Goal: Task Accomplishment & Management: Complete application form

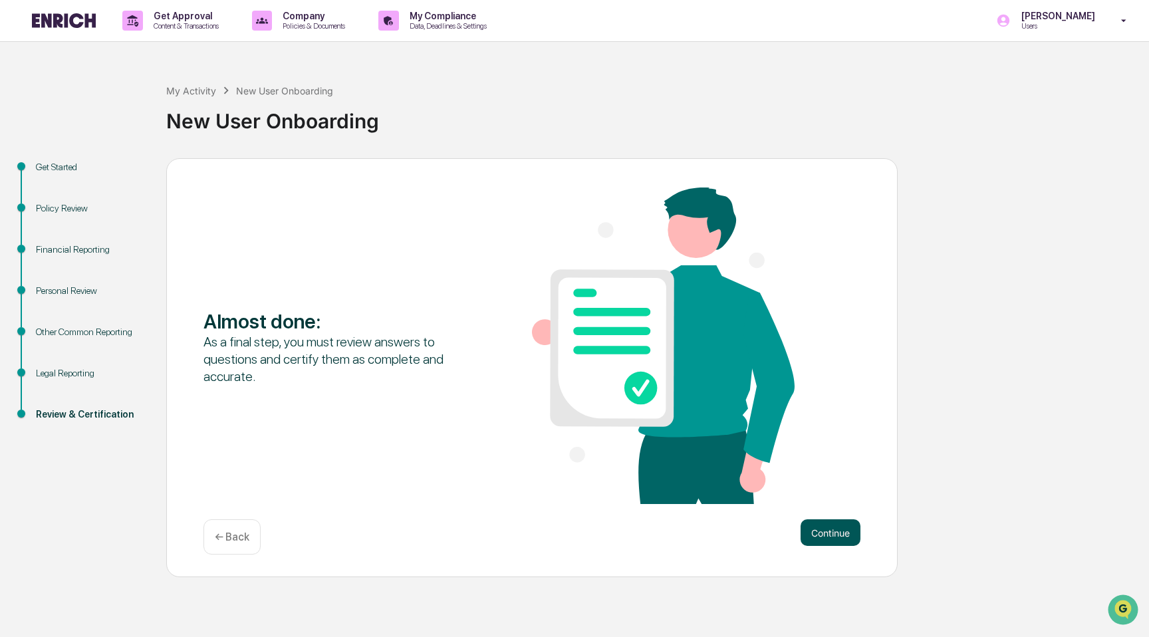
click at [831, 542] on button "Continue" at bounding box center [831, 532] width 60 height 27
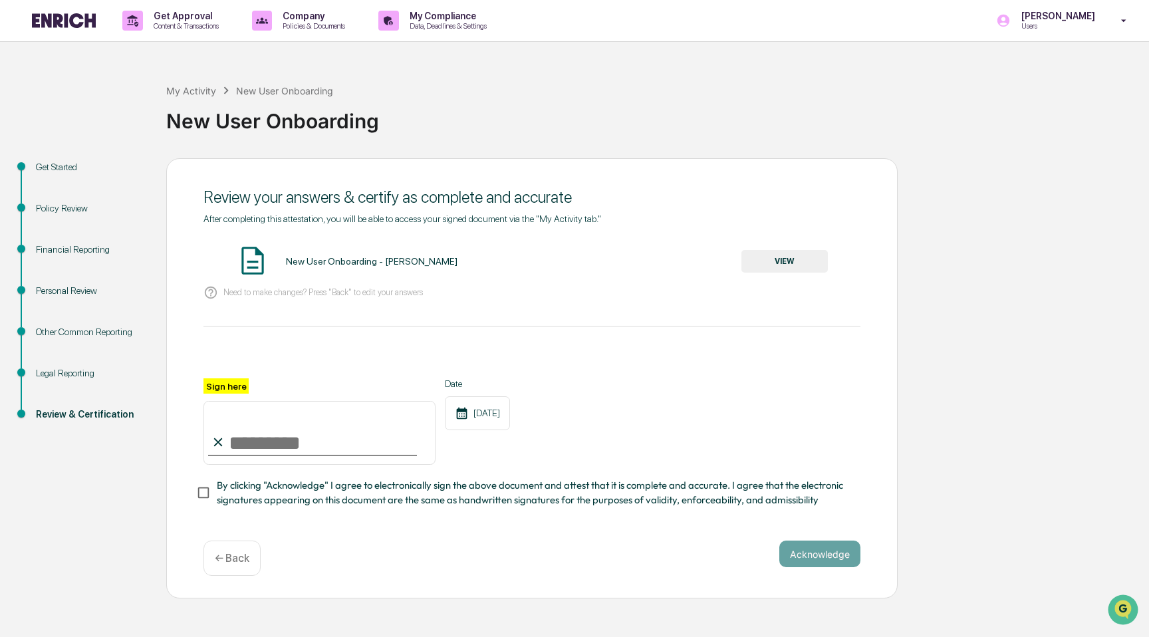
click at [233, 556] on p "← Back" at bounding box center [232, 558] width 35 height 13
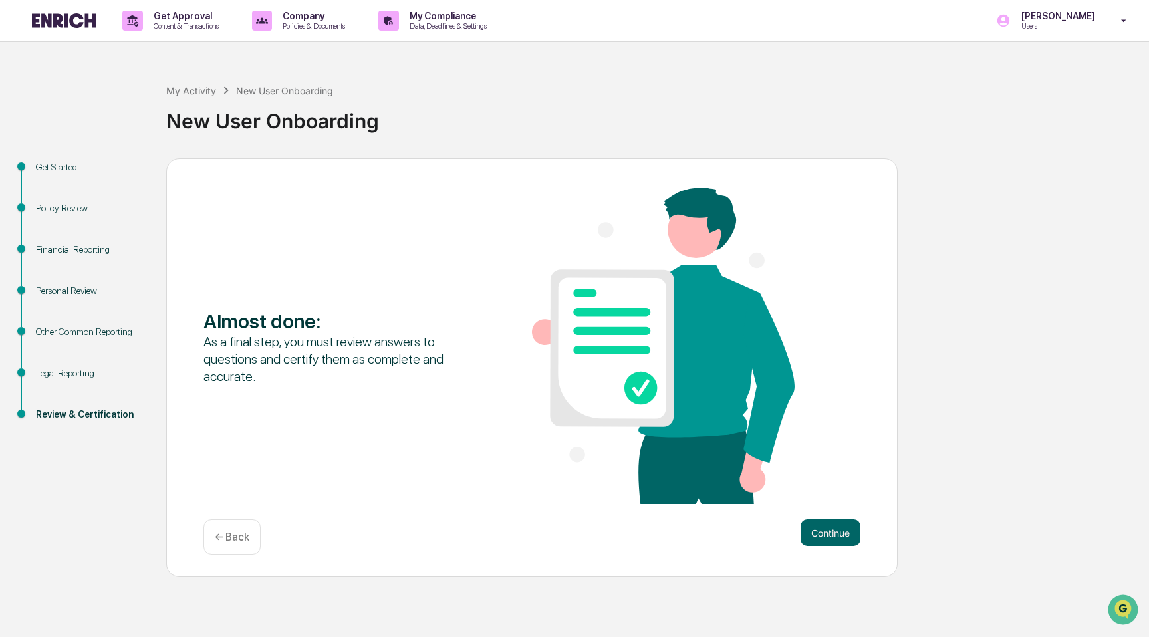
click at [233, 556] on div "Almost done : As a final step, you must review answers to questions and certify…" at bounding box center [531, 368] width 731 height 420
click at [235, 558] on div "Almost done : As a final step, you must review answers to questions and certify…" at bounding box center [531, 368] width 731 height 420
click at [235, 527] on div "← Back" at bounding box center [231, 536] width 57 height 35
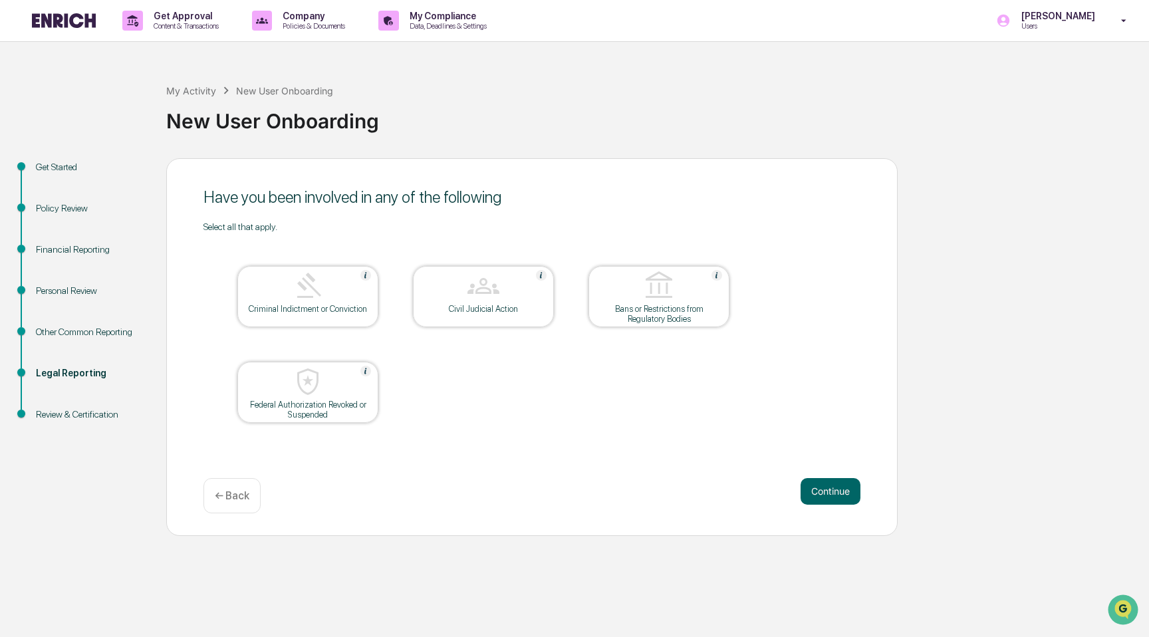
click at [235, 527] on div "Have you been involved in any of the following Select all that apply. Criminal …" at bounding box center [531, 347] width 731 height 378
click at [235, 502] on p "← Back" at bounding box center [232, 495] width 35 height 13
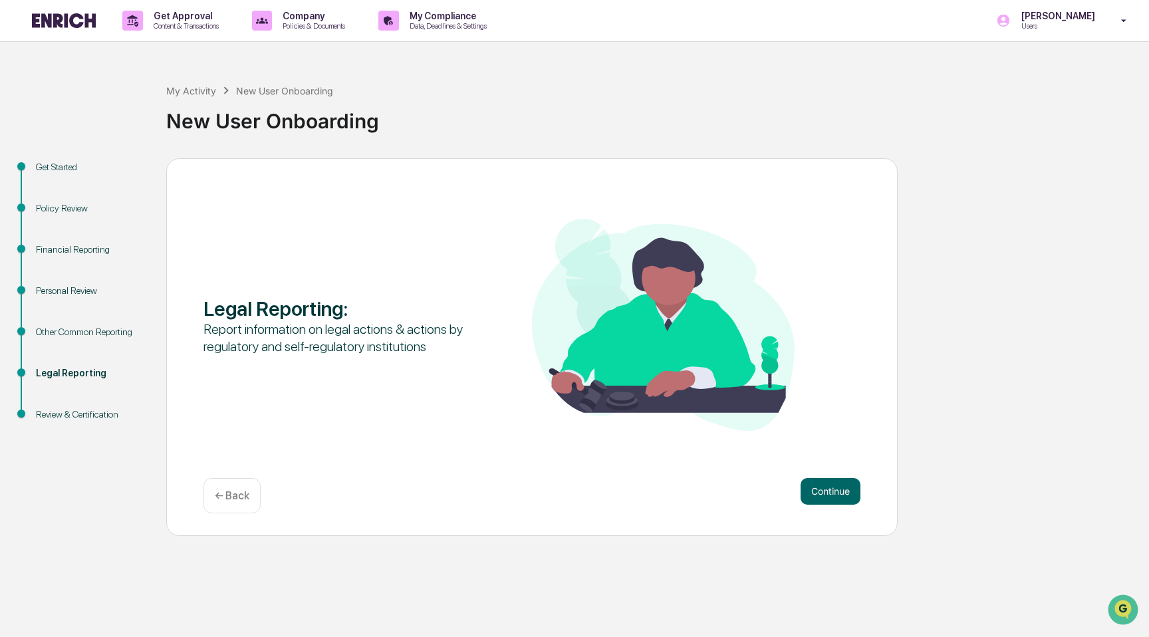
click at [235, 502] on p "← Back" at bounding box center [232, 495] width 35 height 13
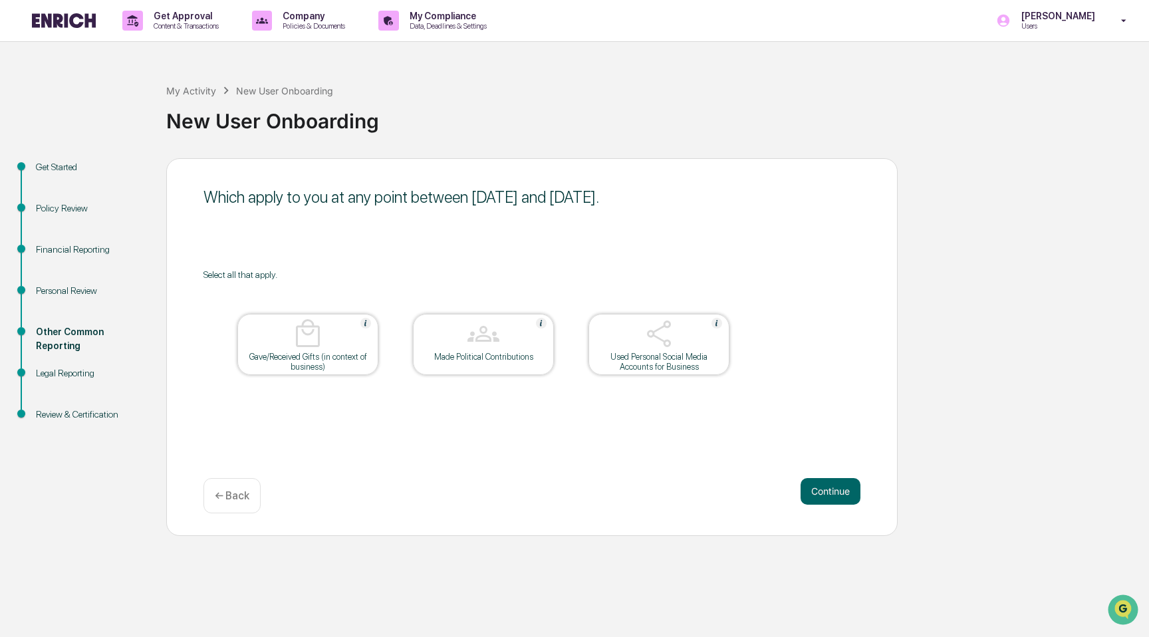
click at [247, 501] on p "← Back" at bounding box center [232, 495] width 35 height 13
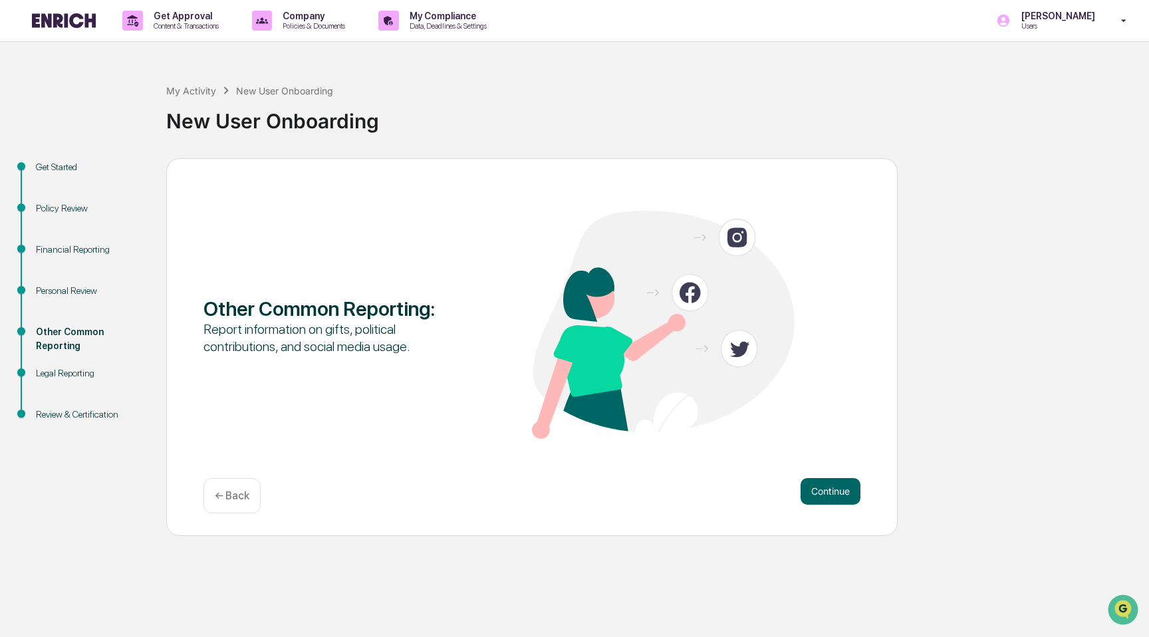
click at [247, 501] on p "← Back" at bounding box center [232, 495] width 35 height 13
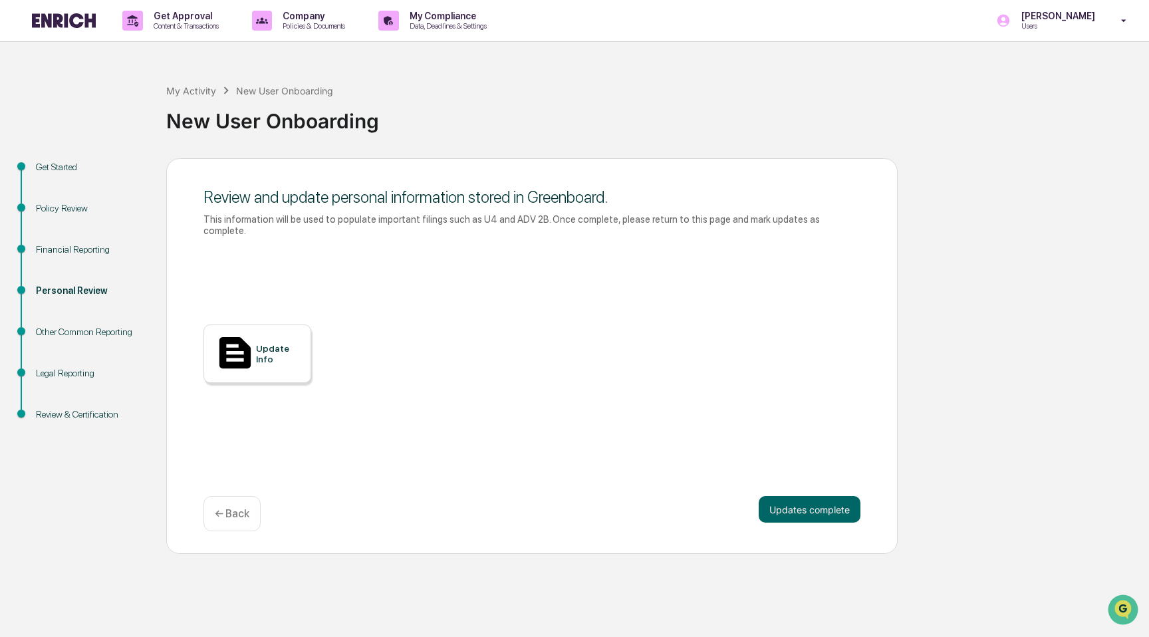
click at [247, 501] on div "← Back" at bounding box center [231, 513] width 57 height 35
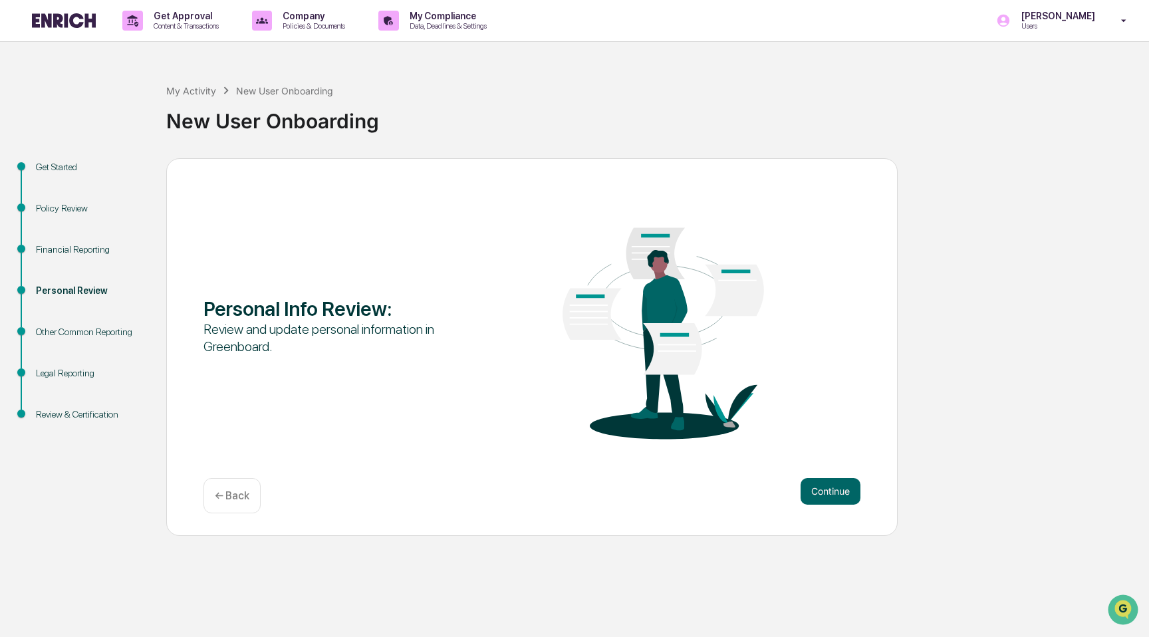
click at [247, 501] on p "← Back" at bounding box center [232, 495] width 35 height 13
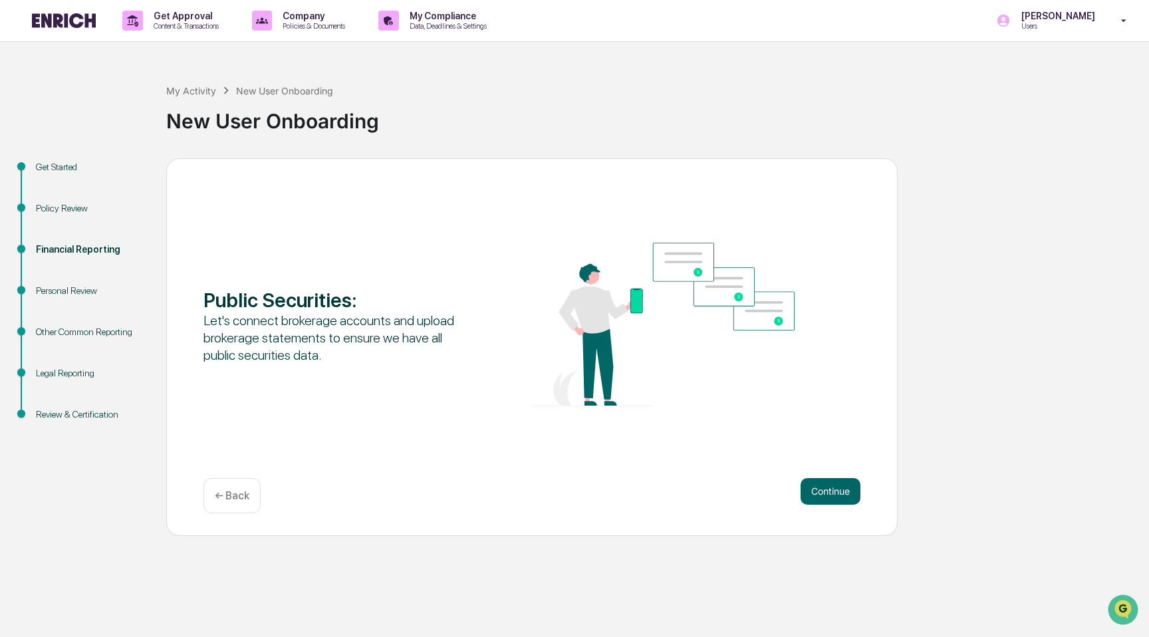
click at [240, 500] on p "← Back" at bounding box center [232, 495] width 35 height 13
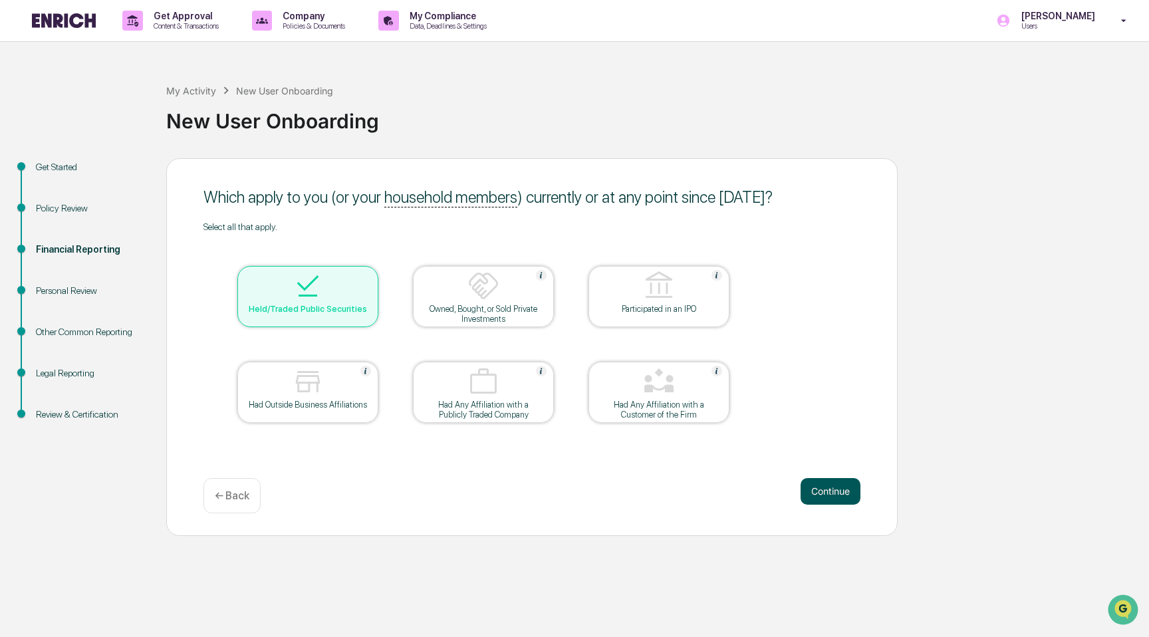
click at [830, 495] on button "Continue" at bounding box center [831, 491] width 60 height 27
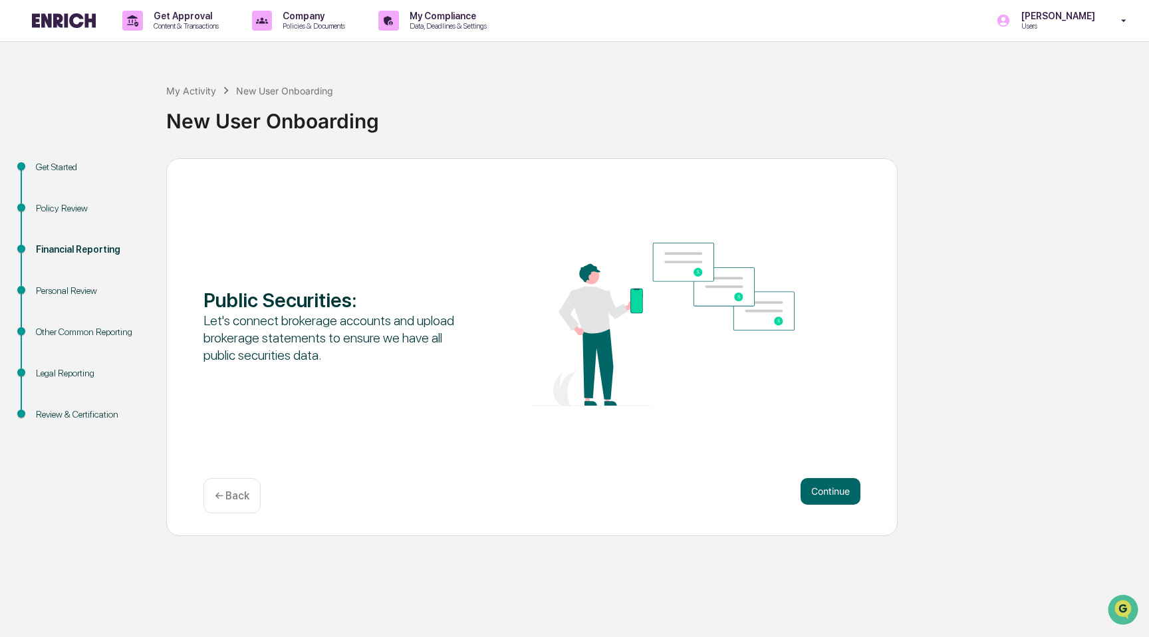
click at [830, 495] on button "Continue" at bounding box center [831, 491] width 60 height 27
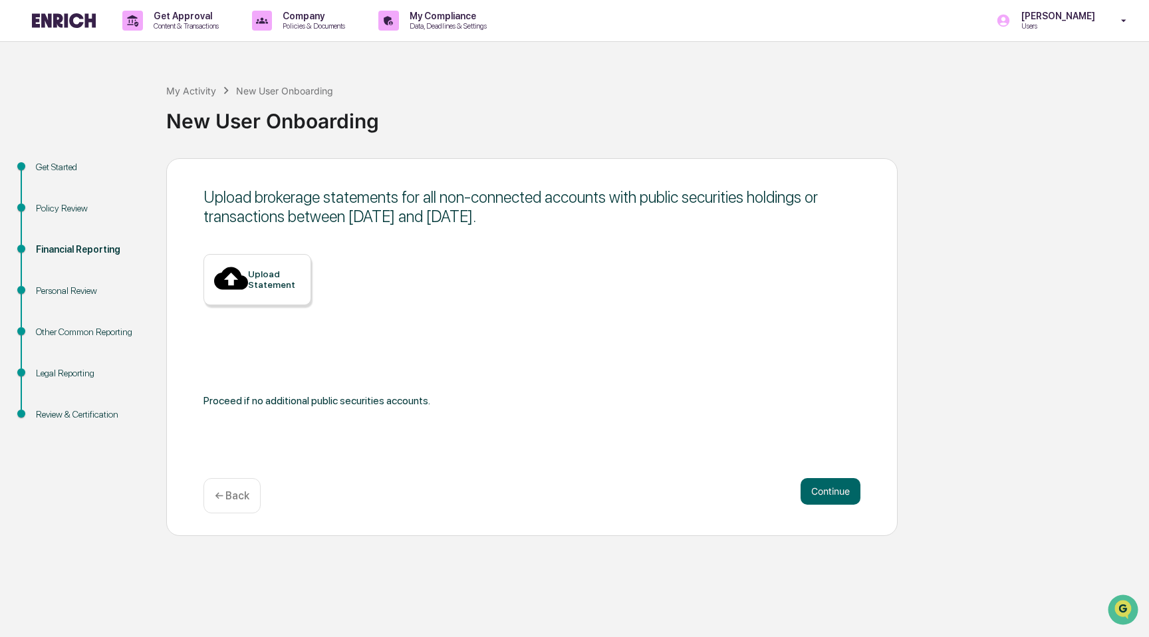
click at [257, 257] on div "Upload brokerage statements for all non-connected accounts with public securiti…" at bounding box center [531, 347] width 731 height 378
click at [257, 267] on div "Upload Statement" at bounding box center [257, 279] width 108 height 51
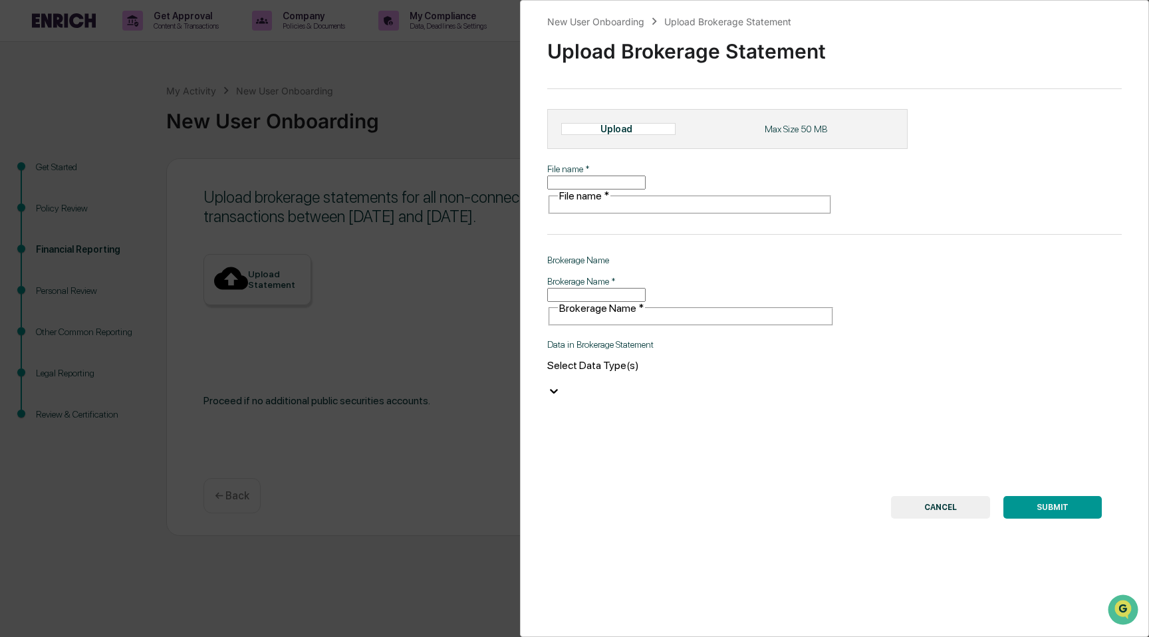
click at [623, 134] on div "Upload" at bounding box center [621, 129] width 43 height 11
click at [644, 134] on div "Upload" at bounding box center [621, 129] width 43 height 11
type input "**********"
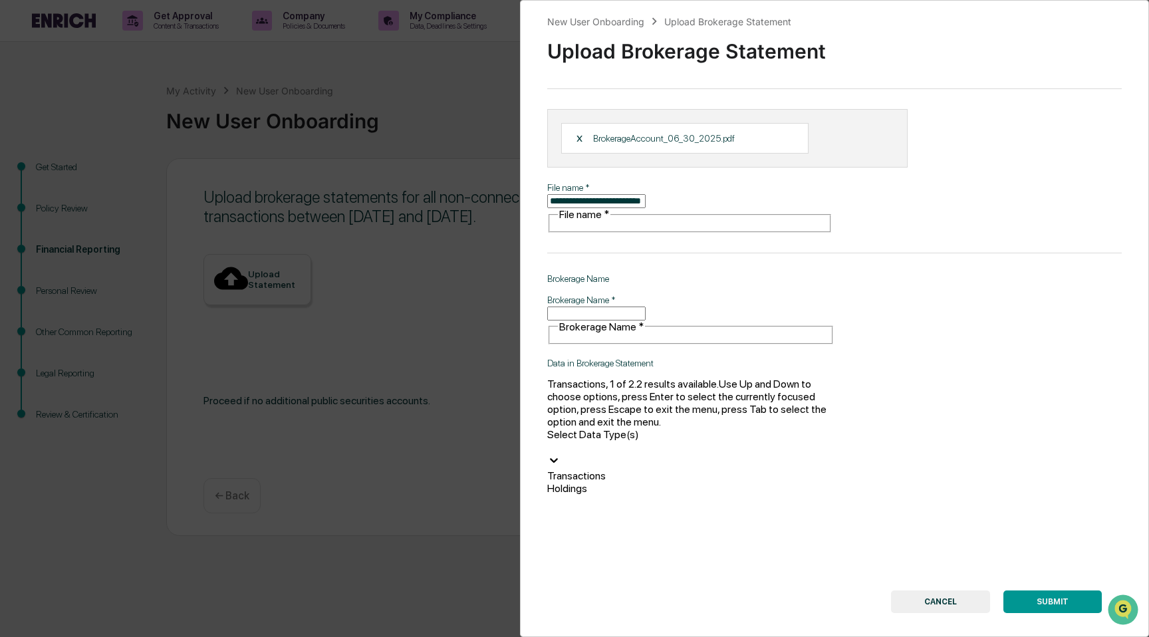
click at [726, 441] on div at bounding box center [690, 447] width 287 height 13
click at [489, 382] on div "**********" at bounding box center [574, 318] width 1149 height 637
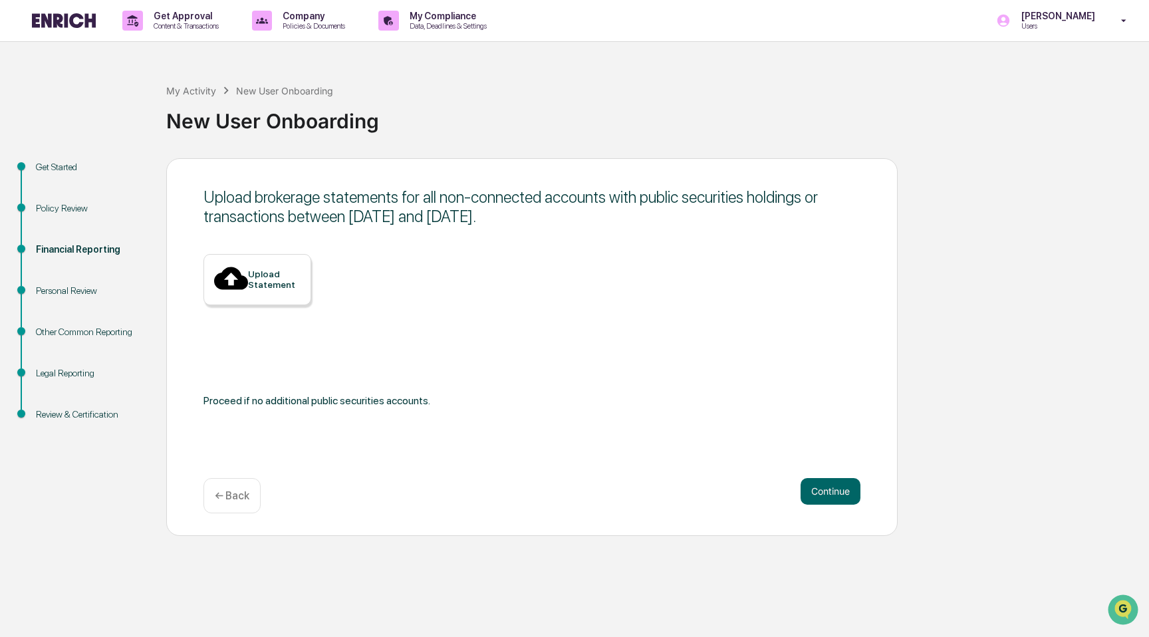
click at [273, 286] on div "Upload Statement" at bounding box center [274, 279] width 53 height 21
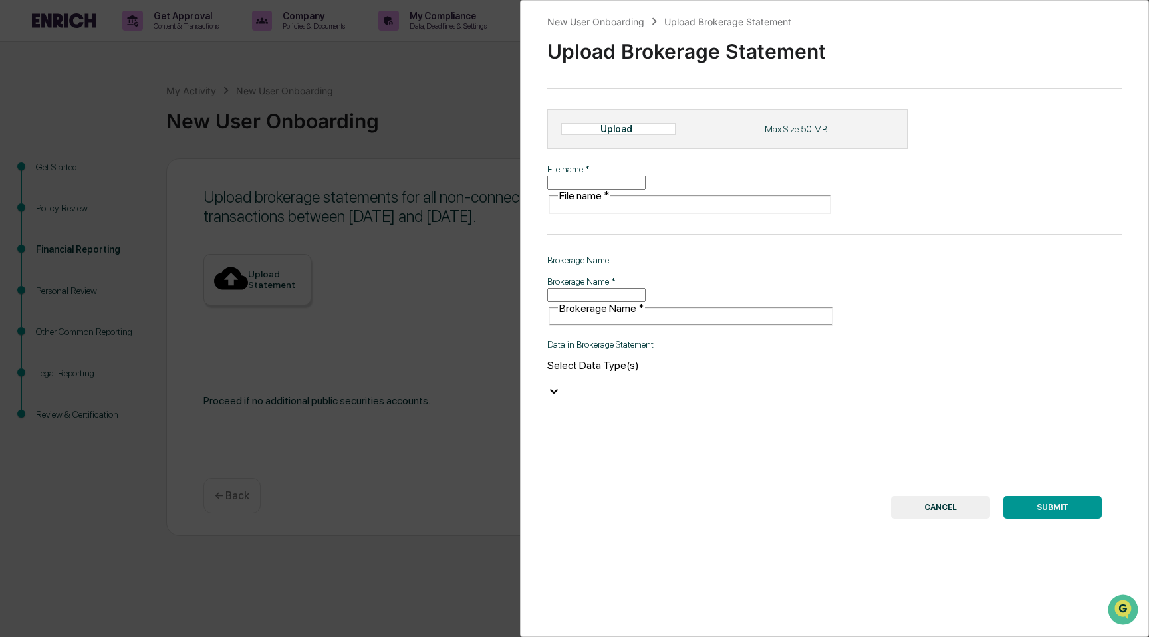
click at [650, 135] on div "Upload" at bounding box center [618, 129] width 114 height 12
type input "**********"
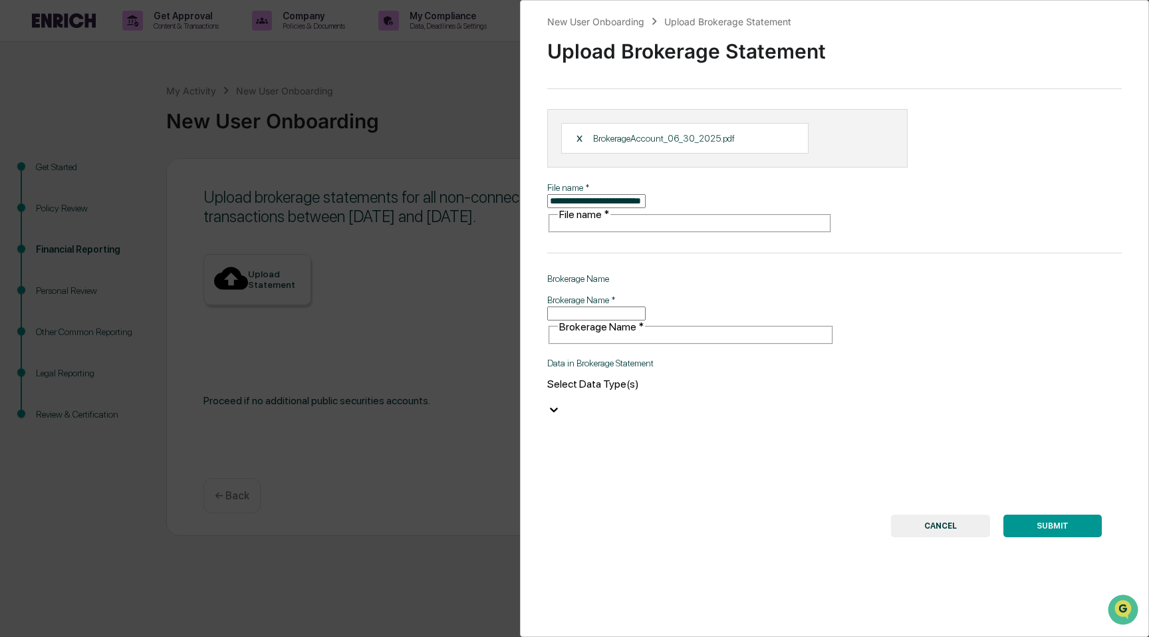
click at [590, 293] on div "Brokerage Name   * Brokerage Name   *" at bounding box center [690, 319] width 287 height 52
paste input "**********"
type input "**********"
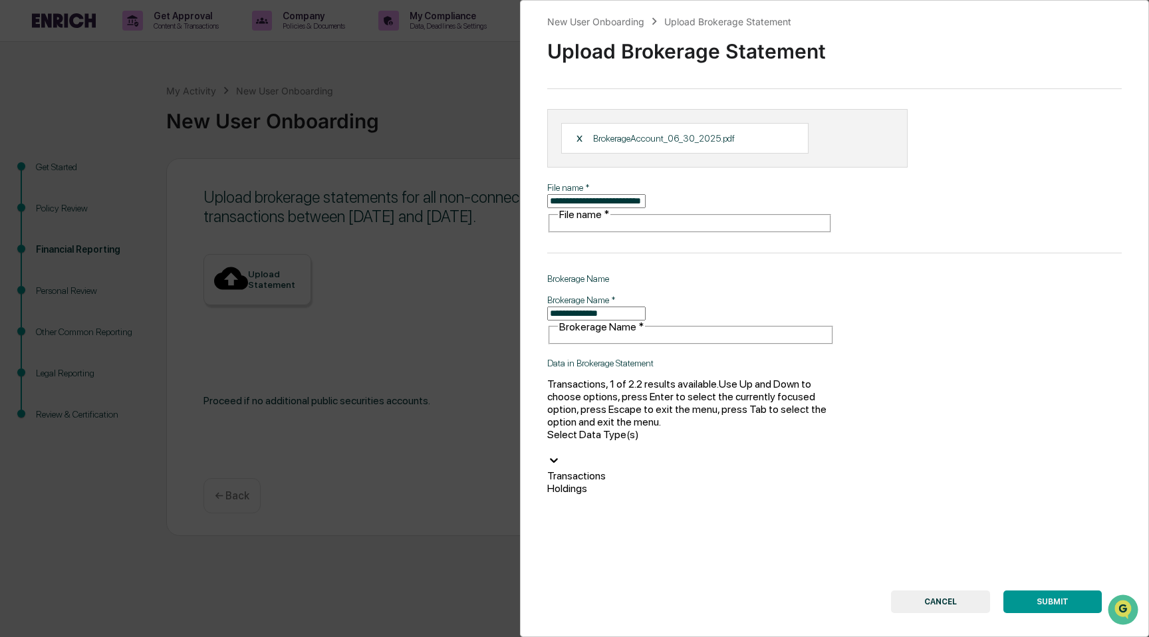
click at [641, 428] on div "Select Data Type(s)" at bounding box center [690, 440] width 287 height 25
click at [628, 469] on div "Transactions" at bounding box center [690, 475] width 287 height 13
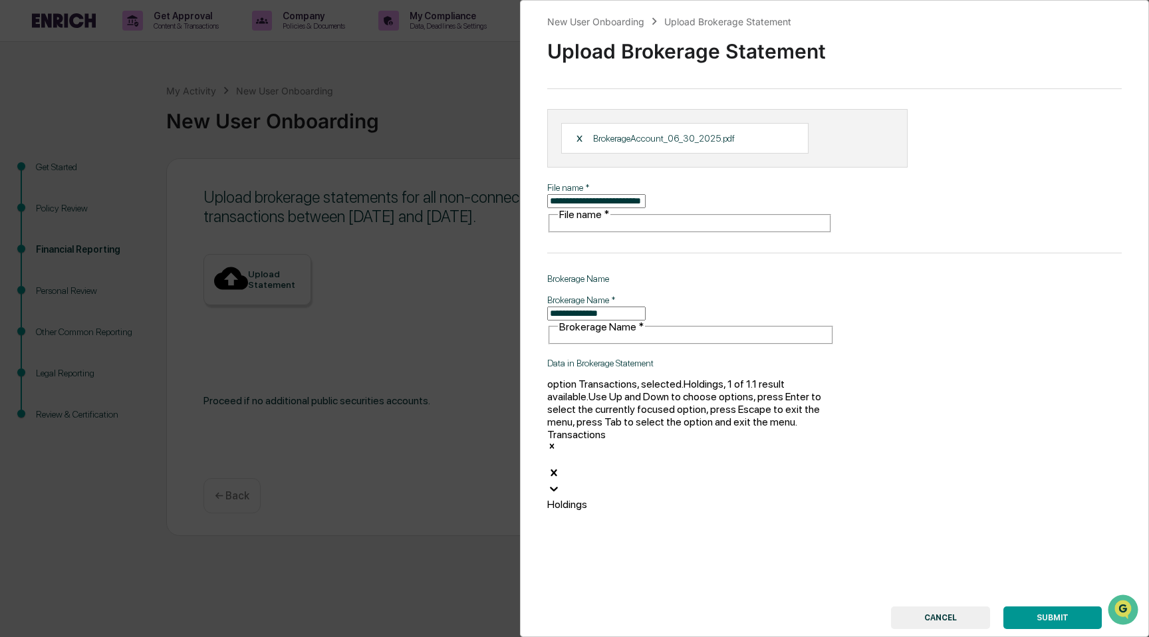
click at [767, 606] on div "SUBMIT CANCEL" at bounding box center [834, 617] width 535 height 23
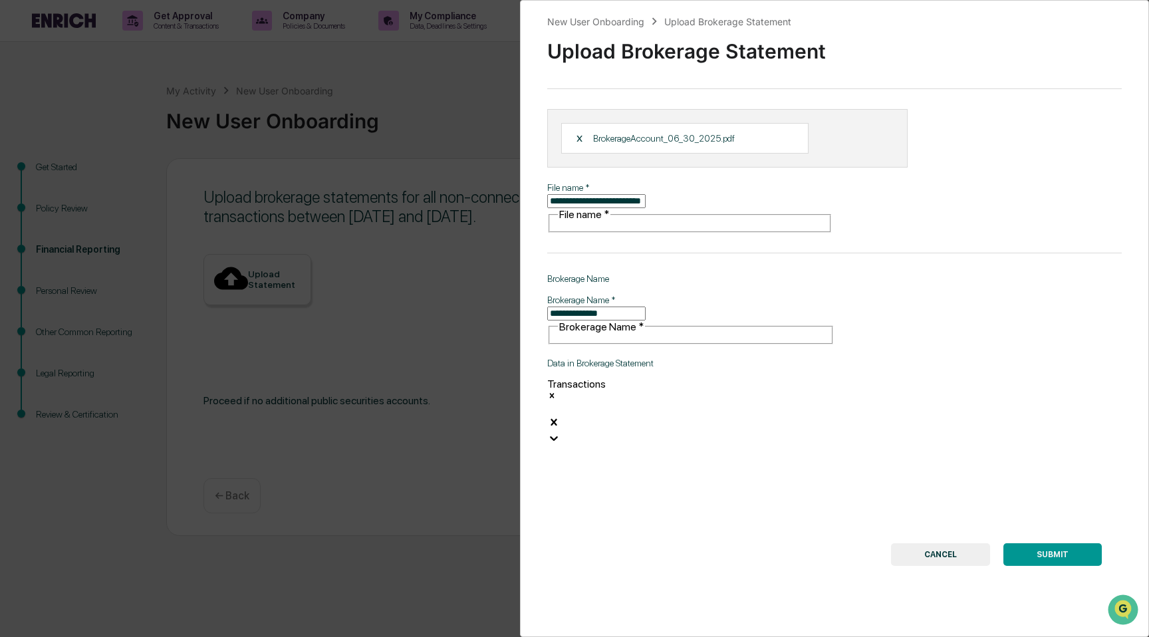
click at [1040, 543] on button "SUBMIT" at bounding box center [1052, 554] width 98 height 23
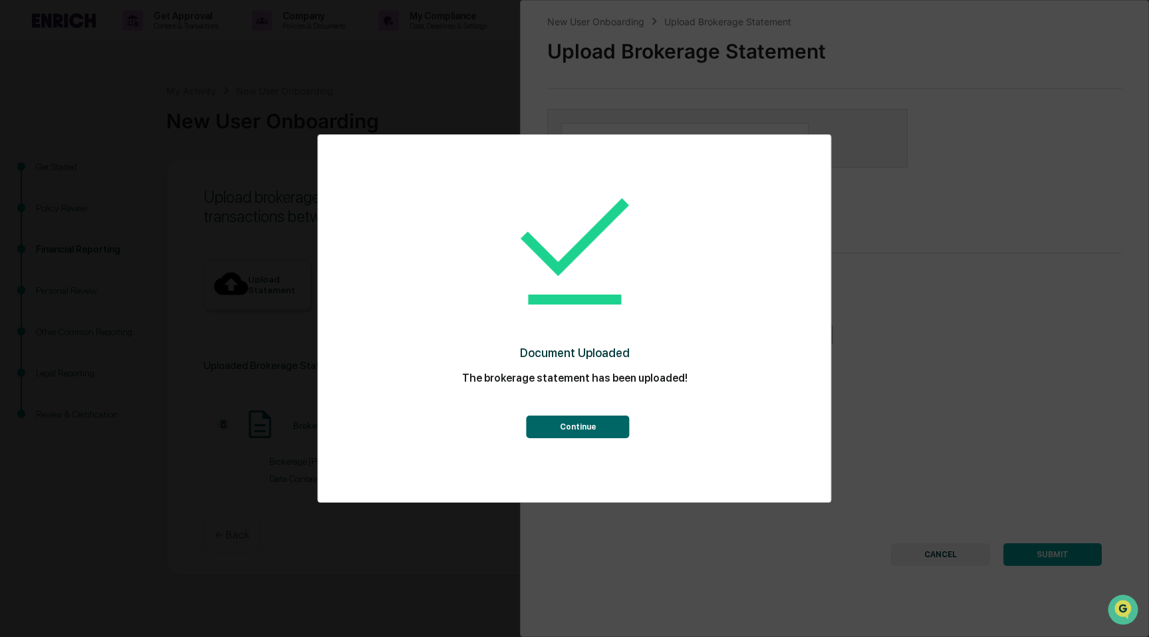
click at [584, 425] on button "Continue" at bounding box center [578, 427] width 103 height 23
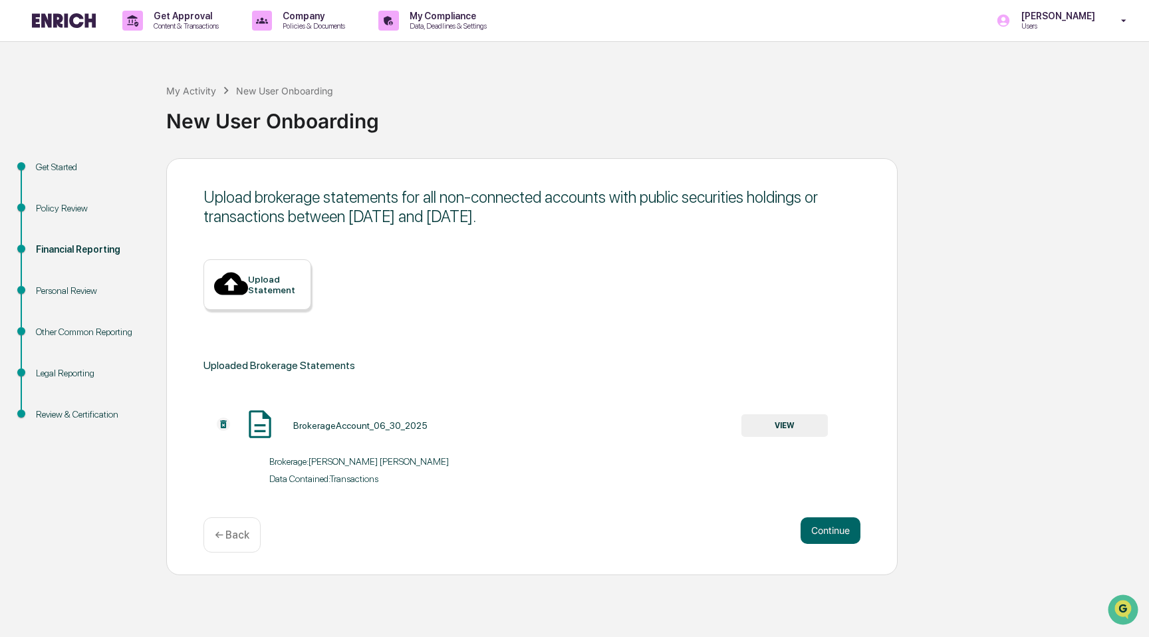
click at [295, 277] on div "Upload Statement" at bounding box center [274, 284] width 53 height 21
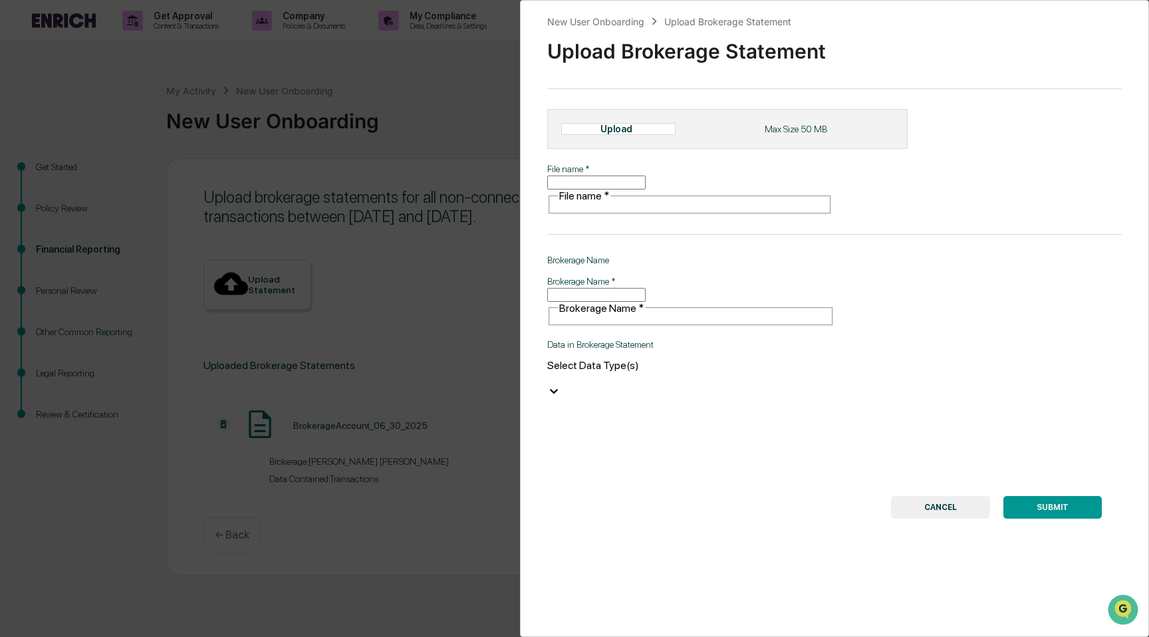
click at [644, 134] on div "Upload" at bounding box center [621, 129] width 43 height 11
type input "**********"
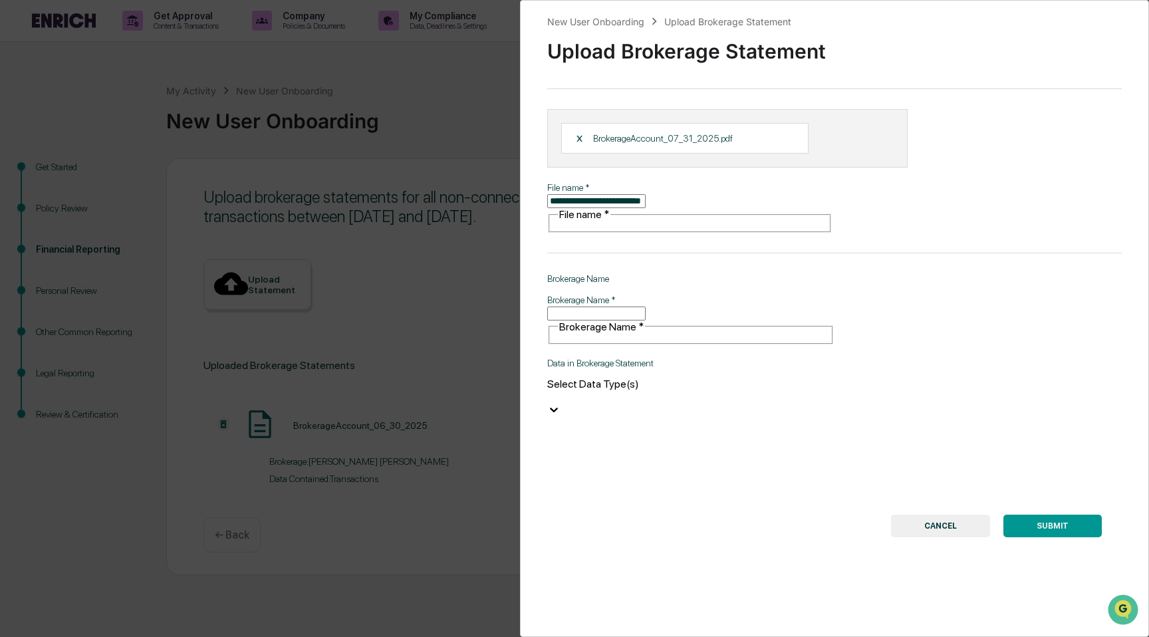
click at [611, 307] on input "Brokerage Name   *" at bounding box center [596, 314] width 98 height 14
paste input "**********"
type input "**********"
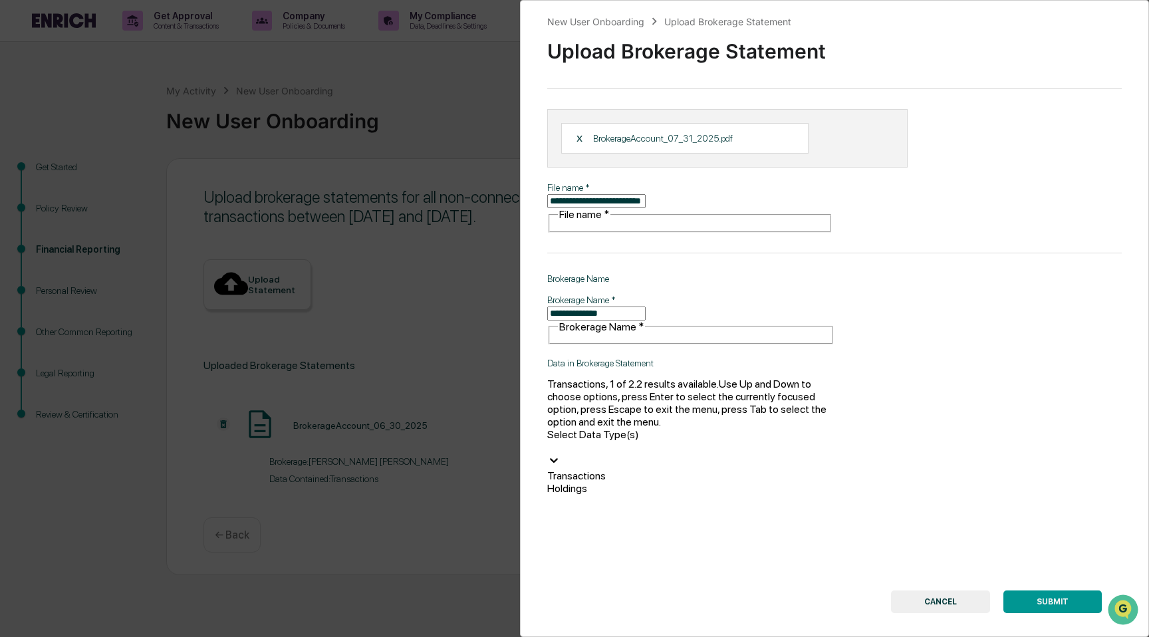
click at [608, 428] on div "Select Data Type(s)" at bounding box center [690, 448] width 287 height 41
click at [588, 469] on div "Transactions" at bounding box center [690, 475] width 287 height 13
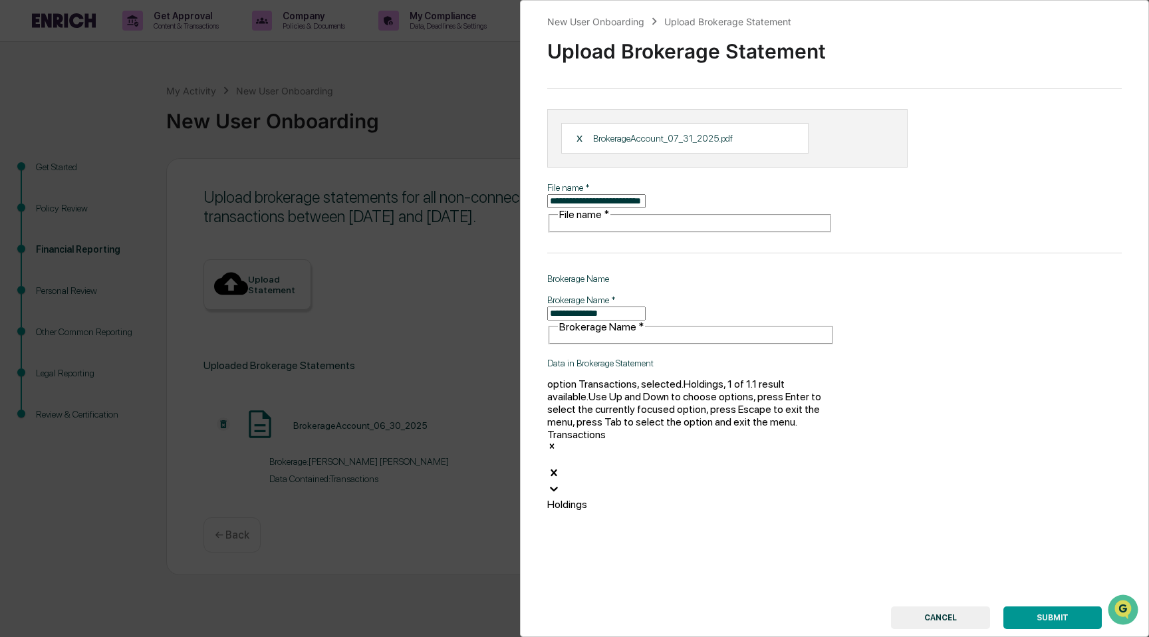
click at [1047, 606] on button "SUBMIT" at bounding box center [1052, 617] width 98 height 23
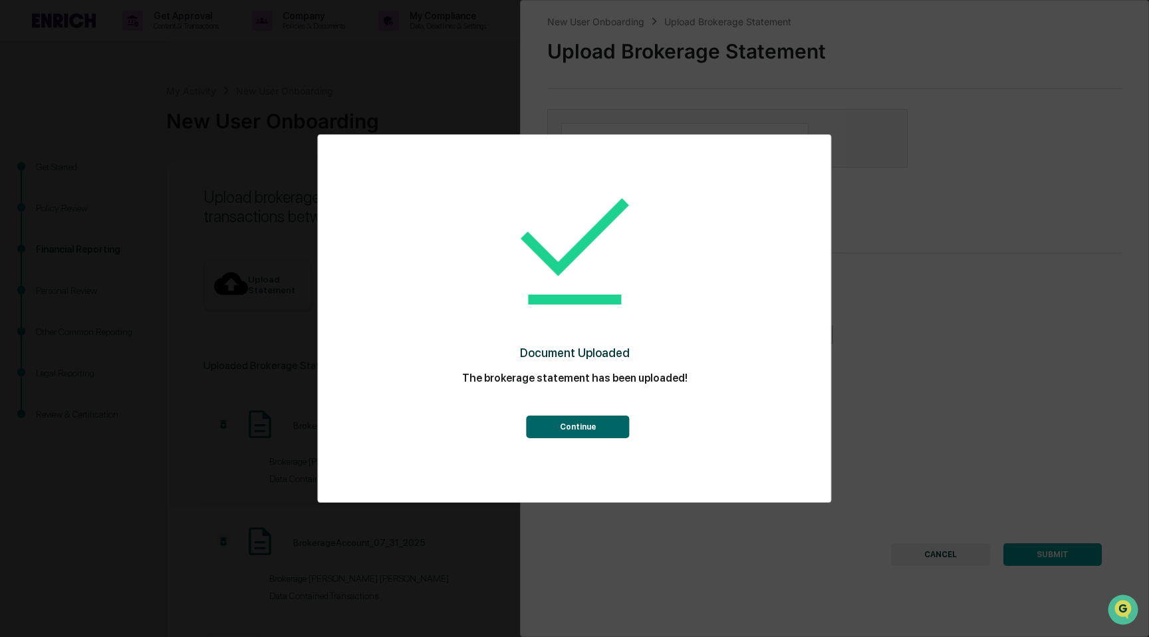
click at [597, 423] on button "Continue" at bounding box center [578, 427] width 103 height 23
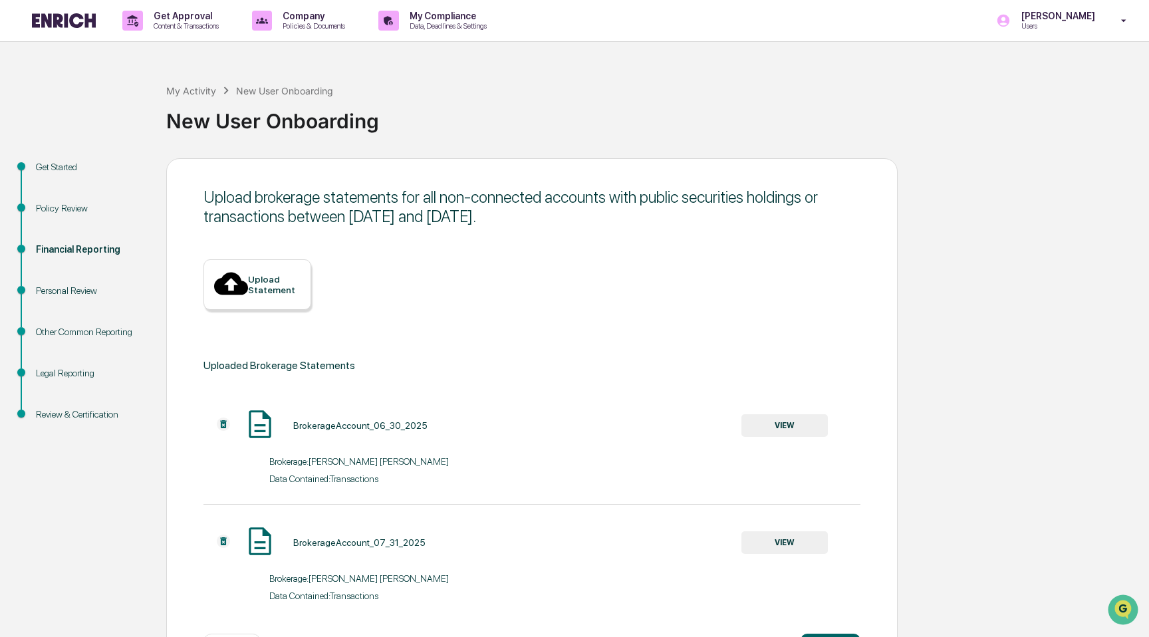
click at [590, 415] on div "BrokerageAccount_06_30_2025 VIEW" at bounding box center [515, 425] width 624 height 35
click at [266, 274] on div "Upload Statement" at bounding box center [274, 284] width 53 height 21
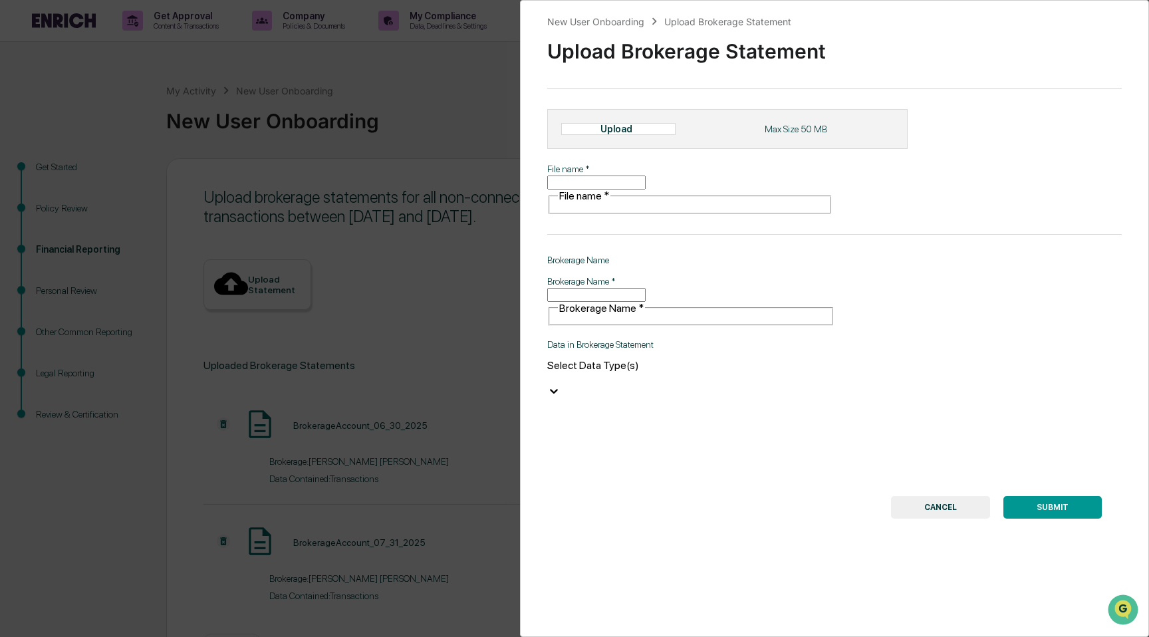
click at [644, 134] on div "Upload" at bounding box center [621, 129] width 43 height 11
type input "**********"
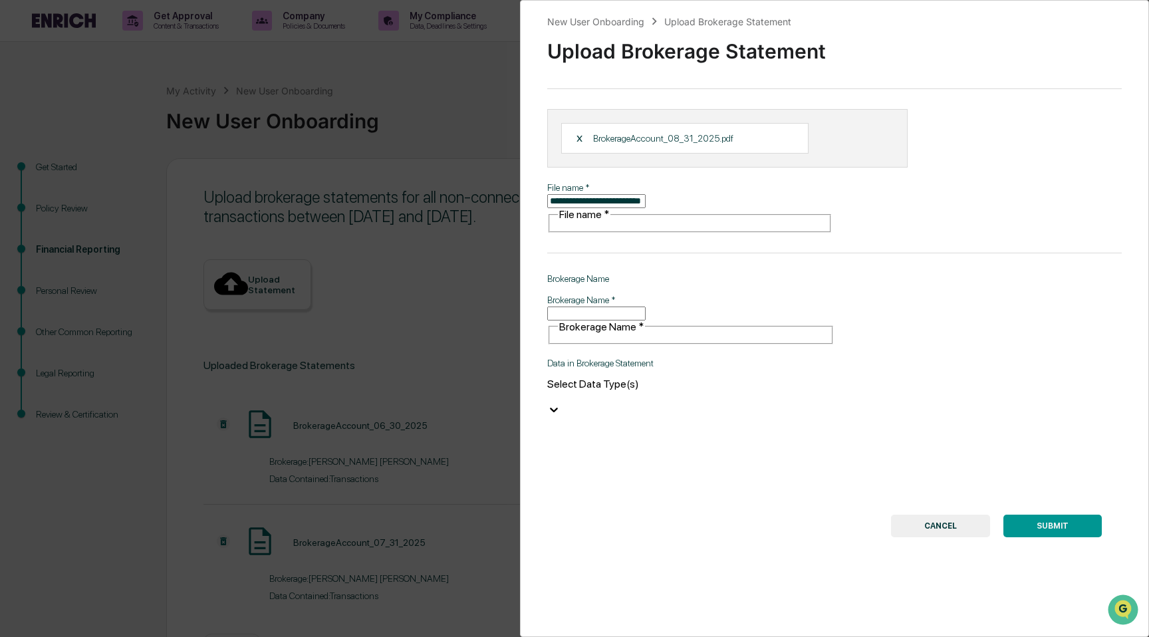
click at [646, 307] on input "Brokerage Name   *" at bounding box center [596, 314] width 98 height 14
paste input "**********"
type input "**********"
click at [742, 378] on div "Select Data Type(s)" at bounding box center [690, 390] width 287 height 25
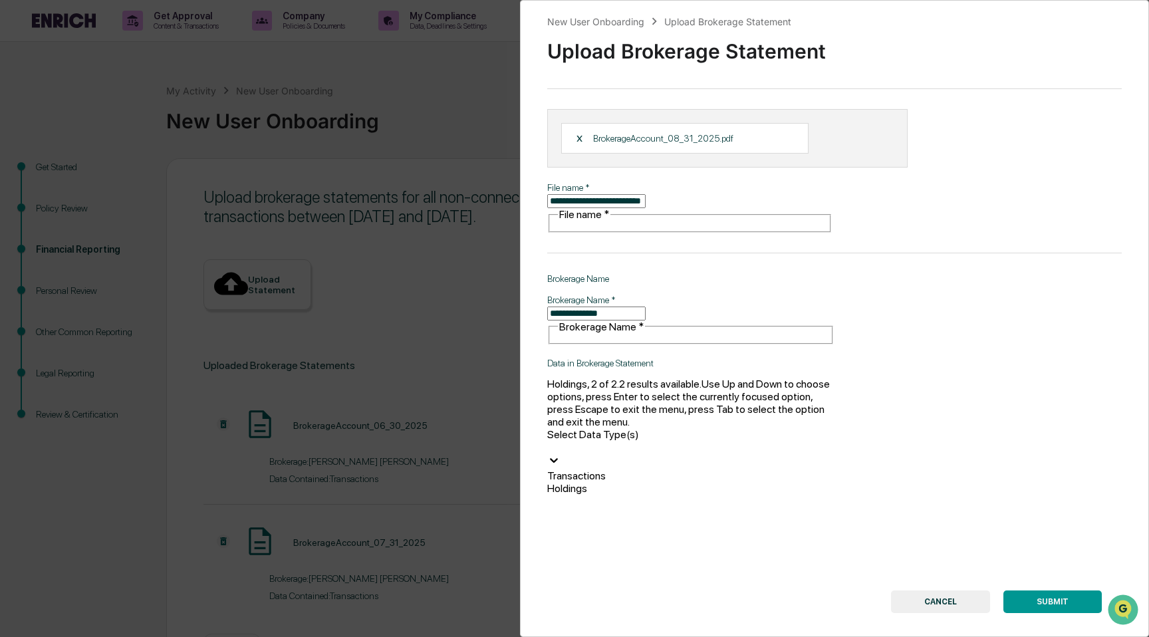
click at [676, 482] on div "Holdings" at bounding box center [690, 488] width 287 height 13
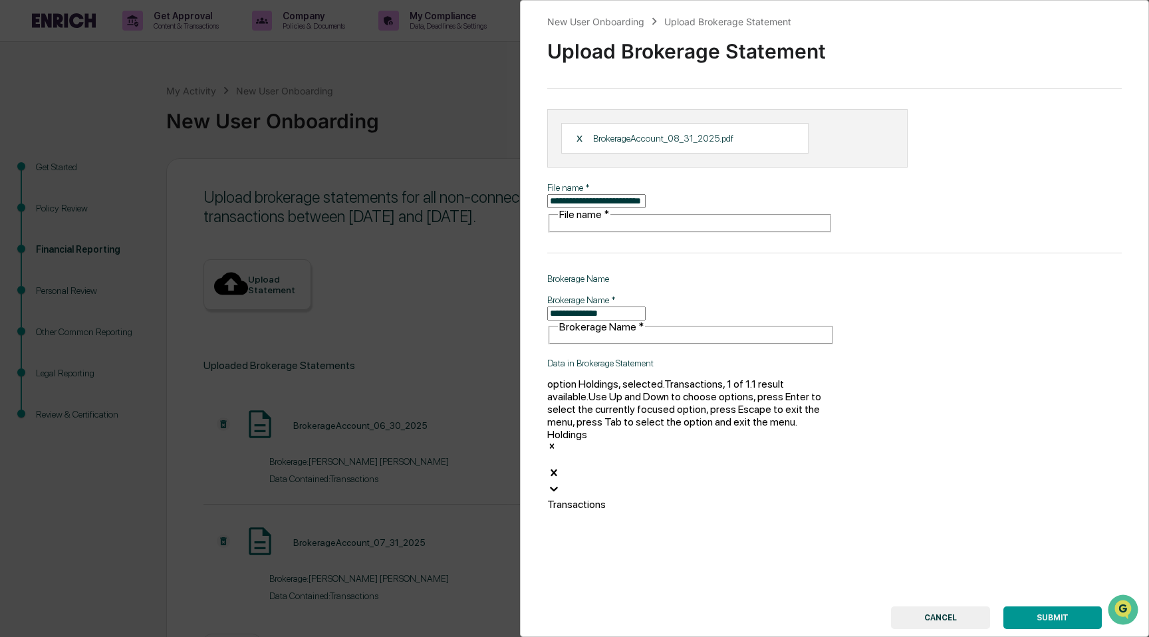
click at [678, 498] on div "Transactions" at bounding box center [690, 504] width 287 height 13
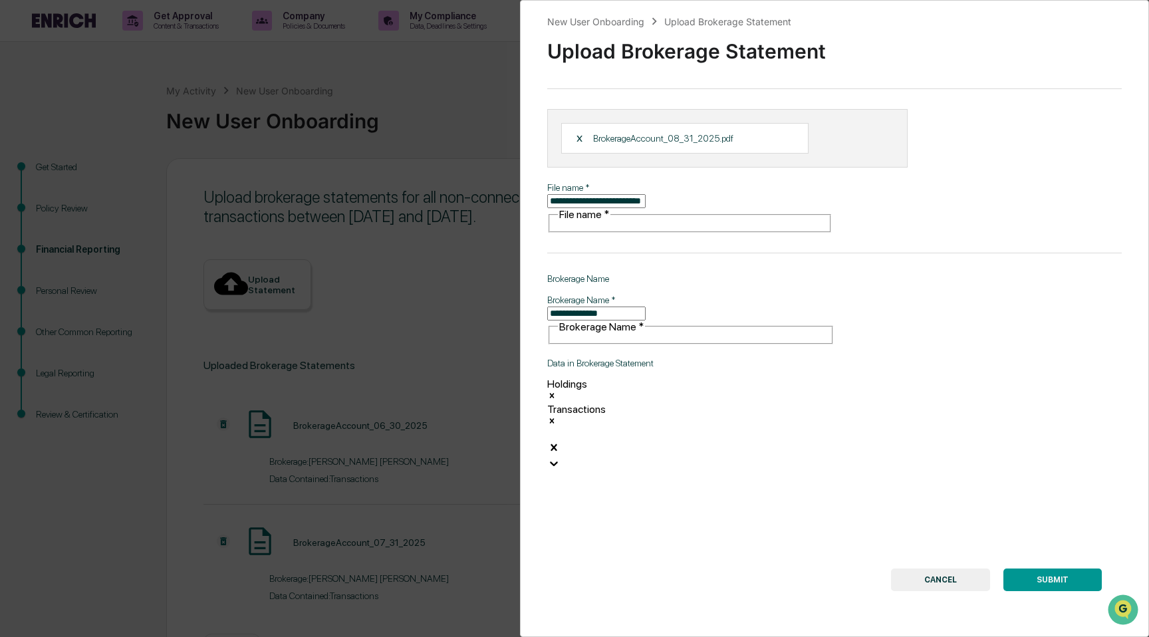
click at [1056, 491] on div "**********" at bounding box center [834, 318] width 629 height 637
click at [1054, 568] on button "SUBMIT" at bounding box center [1052, 579] width 98 height 23
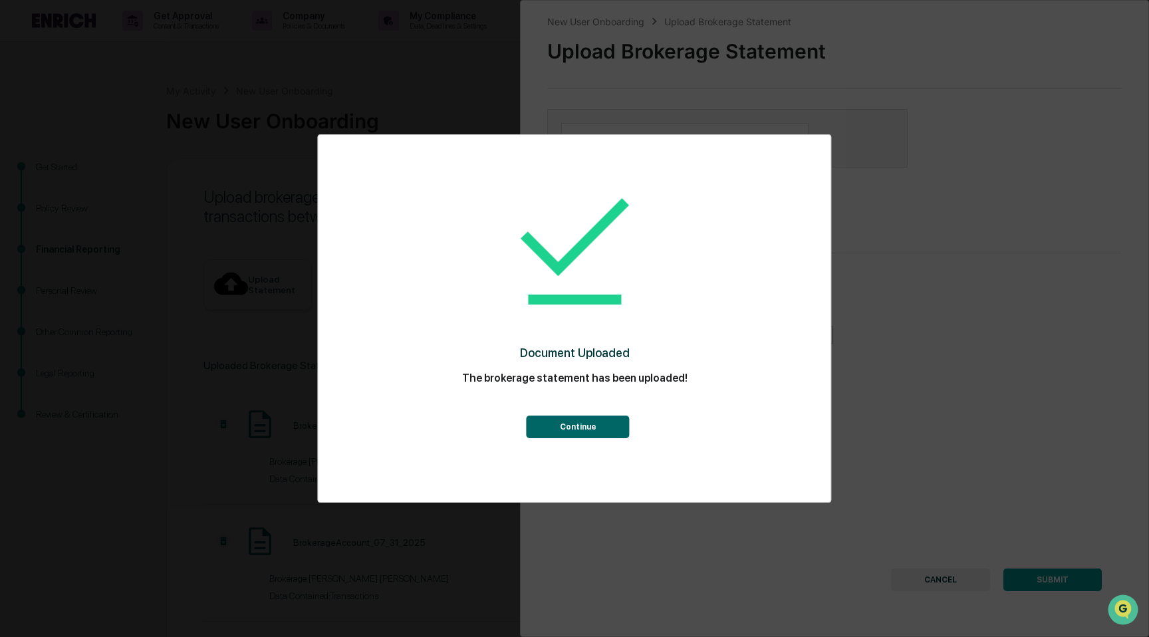
click at [595, 434] on button "Continue" at bounding box center [578, 427] width 103 height 23
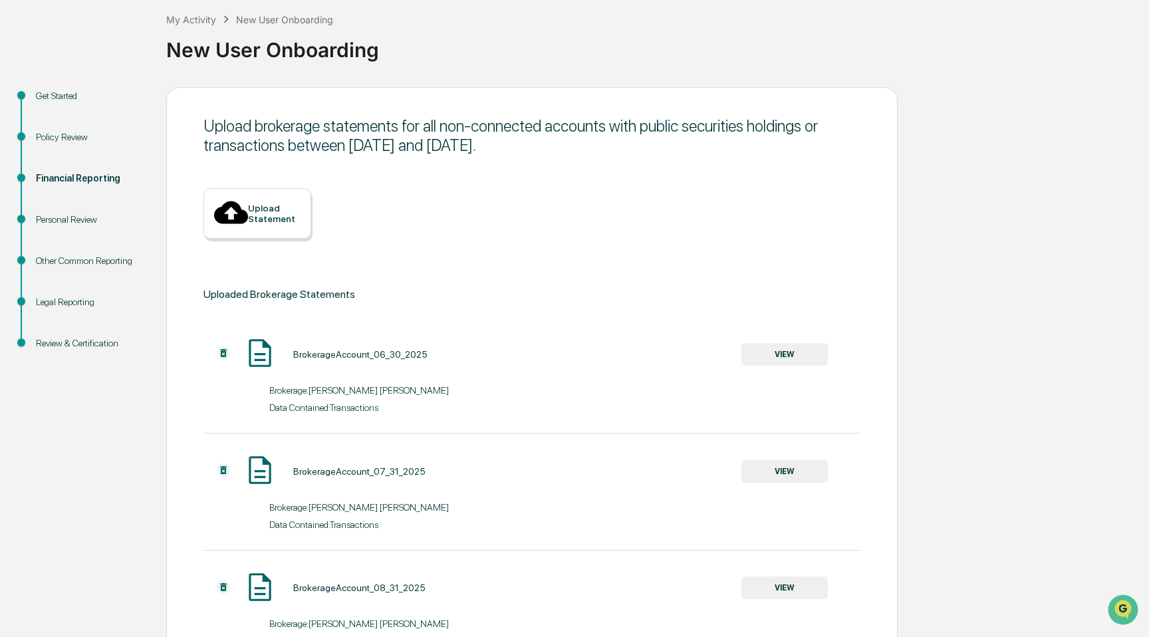
scroll to position [159, 0]
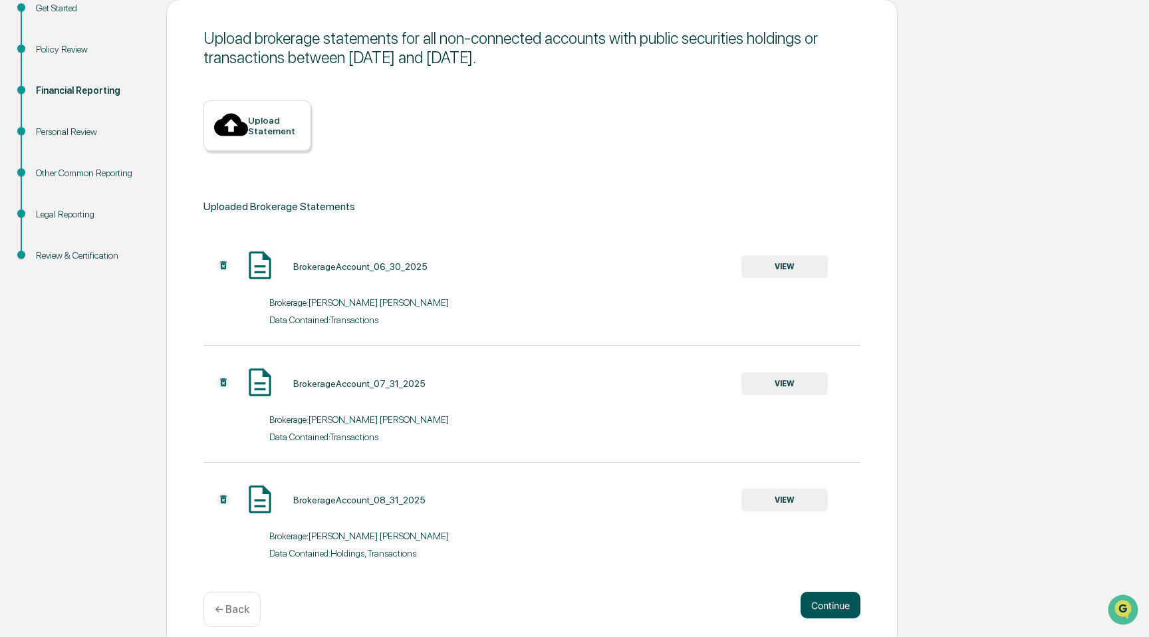
click at [822, 602] on button "Continue" at bounding box center [831, 605] width 60 height 27
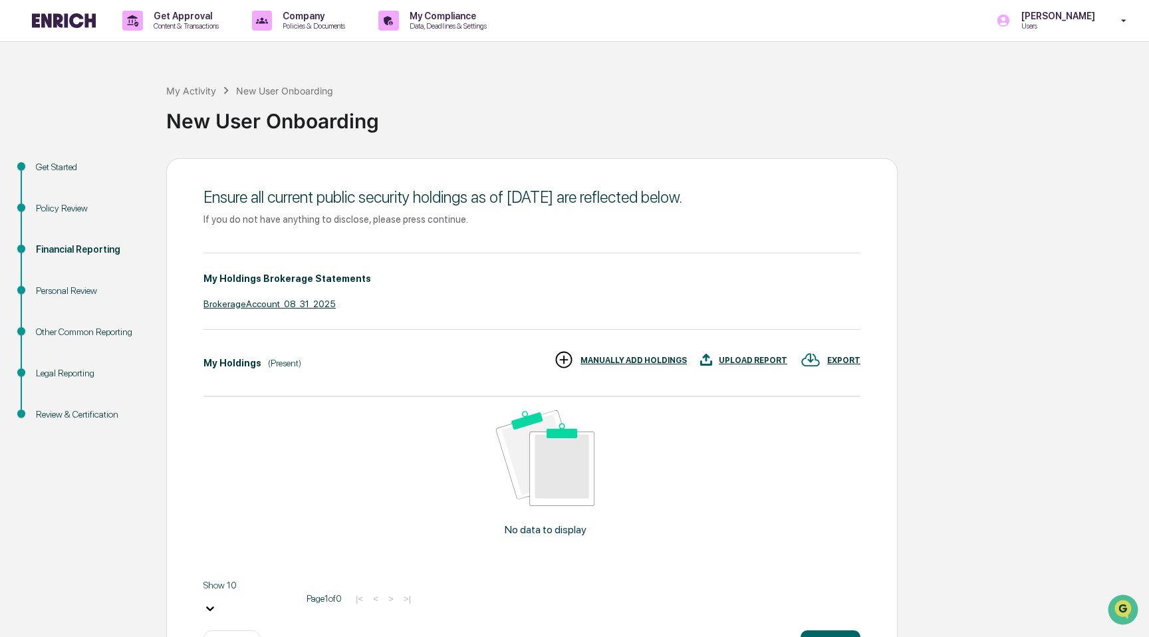
scroll to position [39, 0]
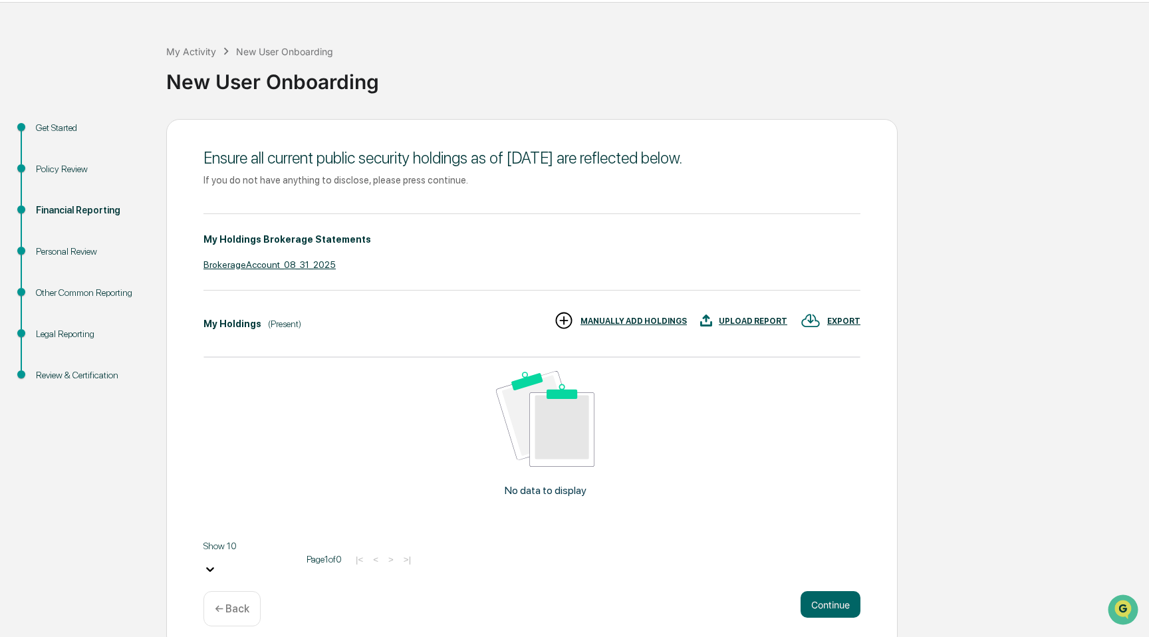
click at [293, 324] on div "(Present)" at bounding box center [284, 323] width 33 height 11
click at [352, 344] on div "My Holdings (Present) EXPORT UPLOAD REPORT MANUALLY ADD HOLDINGS No data to dis…" at bounding box center [531, 444] width 657 height 268
click at [229, 602] on p "← Back" at bounding box center [232, 608] width 35 height 13
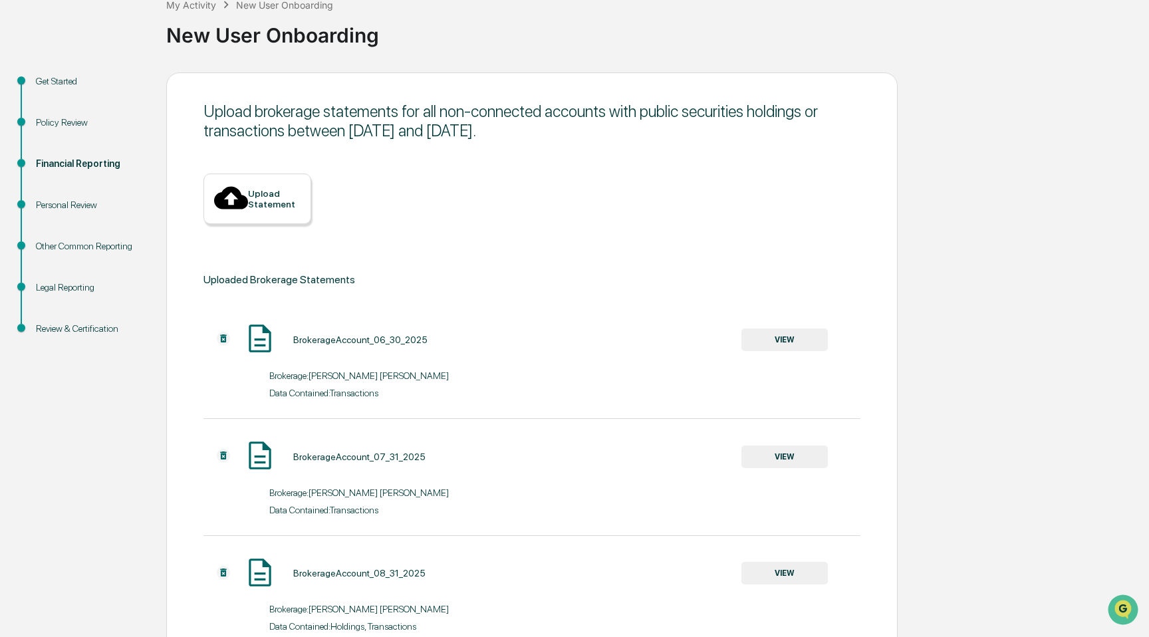
scroll to position [159, 0]
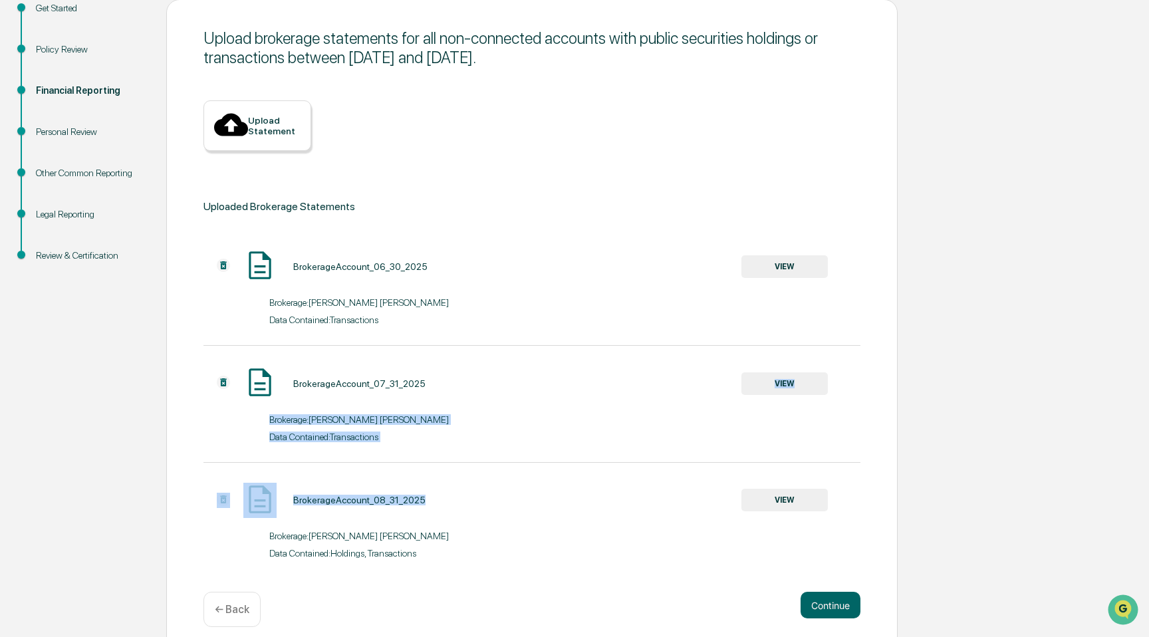
drag, startPoint x: 682, startPoint y: 352, endPoint x: 682, endPoint y: 497, distance: 144.9
click at [682, 497] on div "BrokerageAccount_06_30_2025 VIEW Brokerage: [PERSON_NAME] [PERSON_NAME] Data Co…" at bounding box center [531, 404] width 657 height 310
click at [830, 592] on button "Continue" at bounding box center [831, 605] width 60 height 27
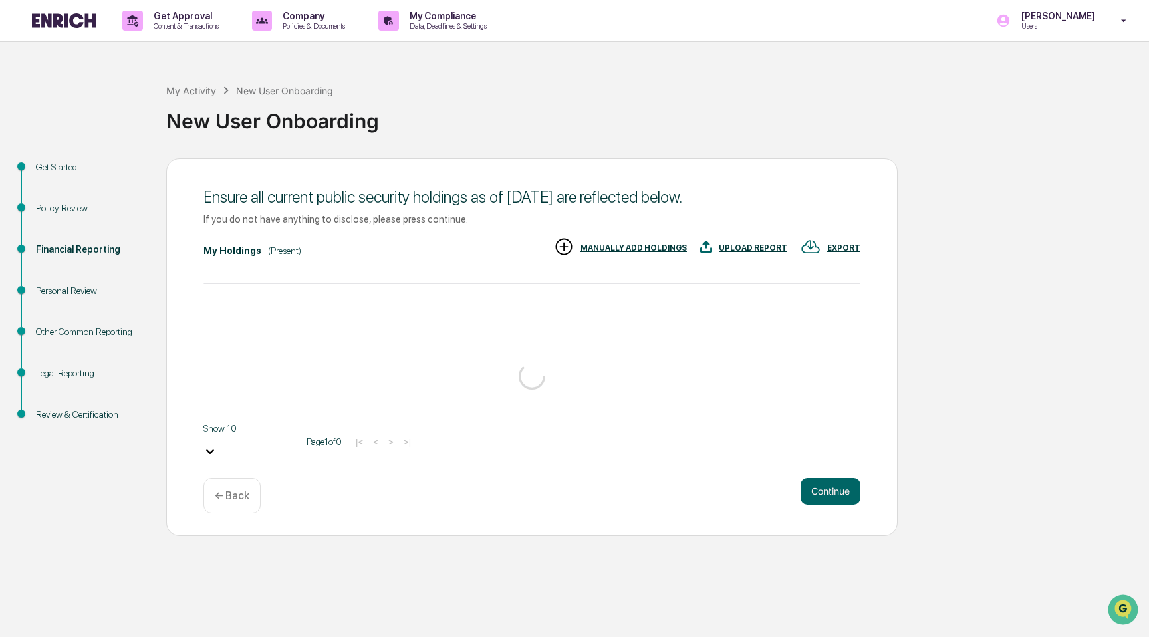
scroll to position [45, 0]
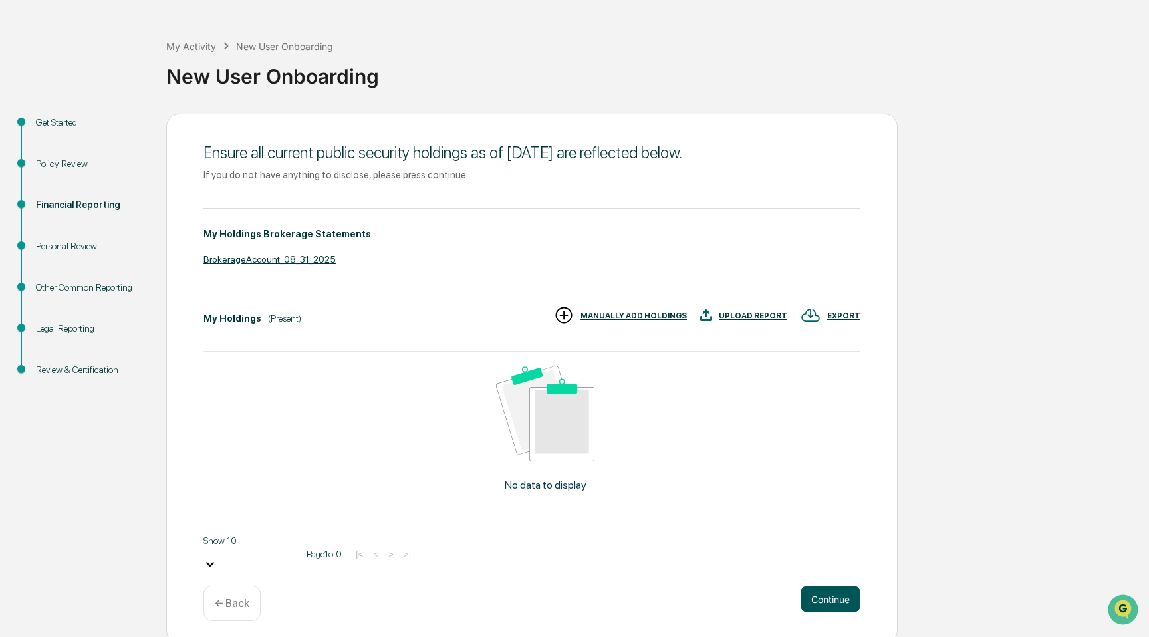
click at [829, 594] on button "Continue" at bounding box center [831, 599] width 60 height 27
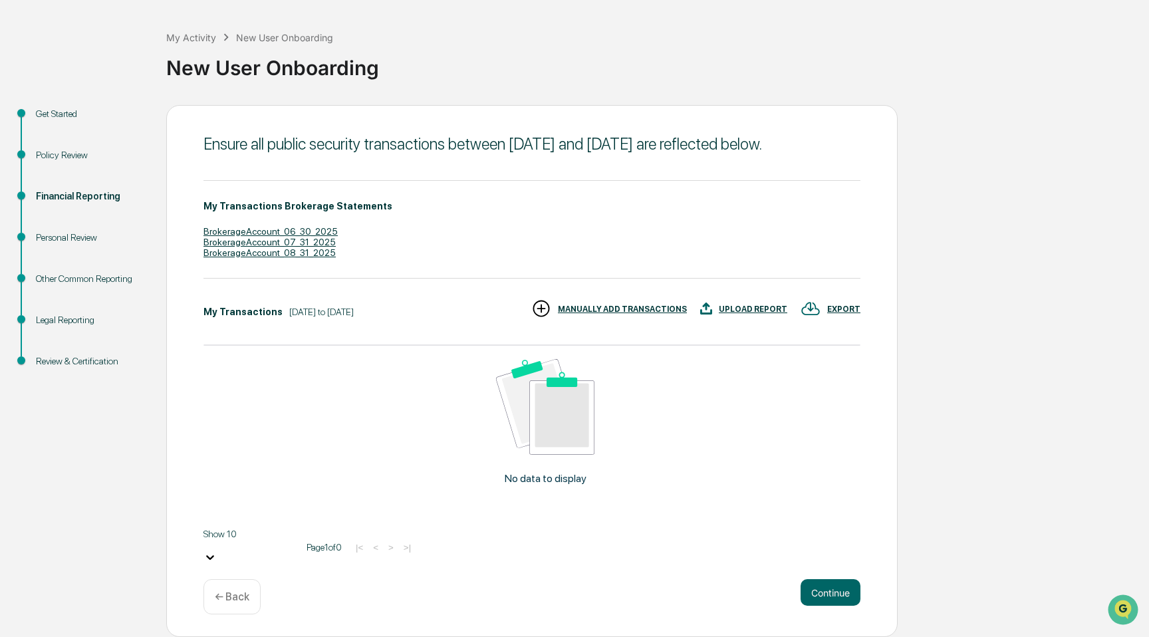
scroll to position [61, 0]
click at [832, 590] on button "Continue" at bounding box center [831, 592] width 60 height 27
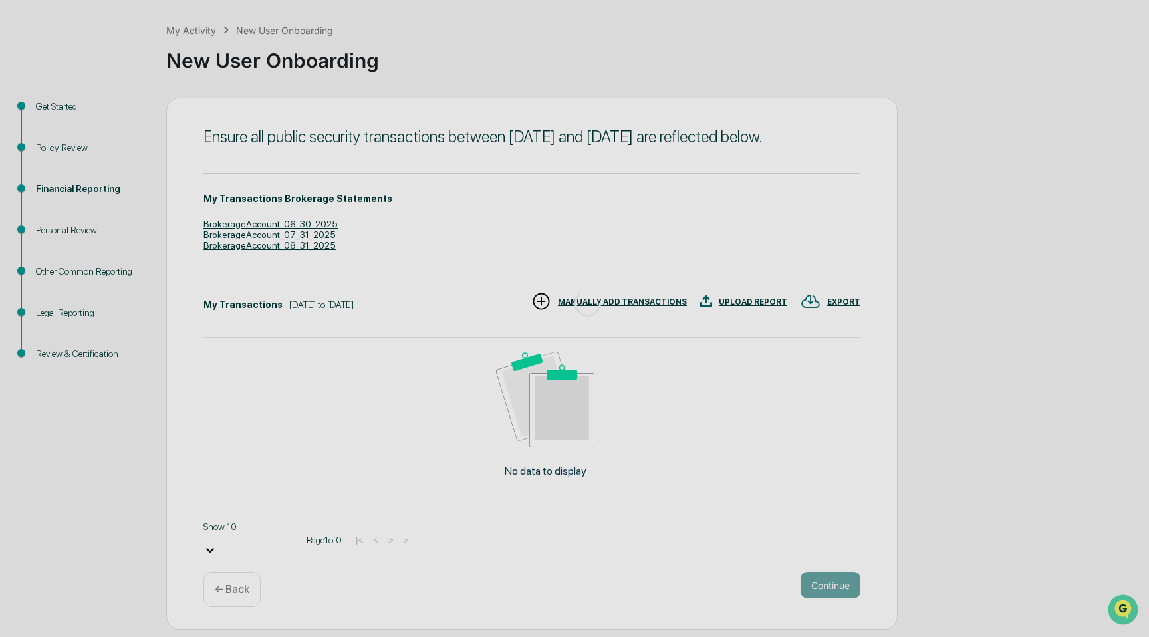
scroll to position [0, 0]
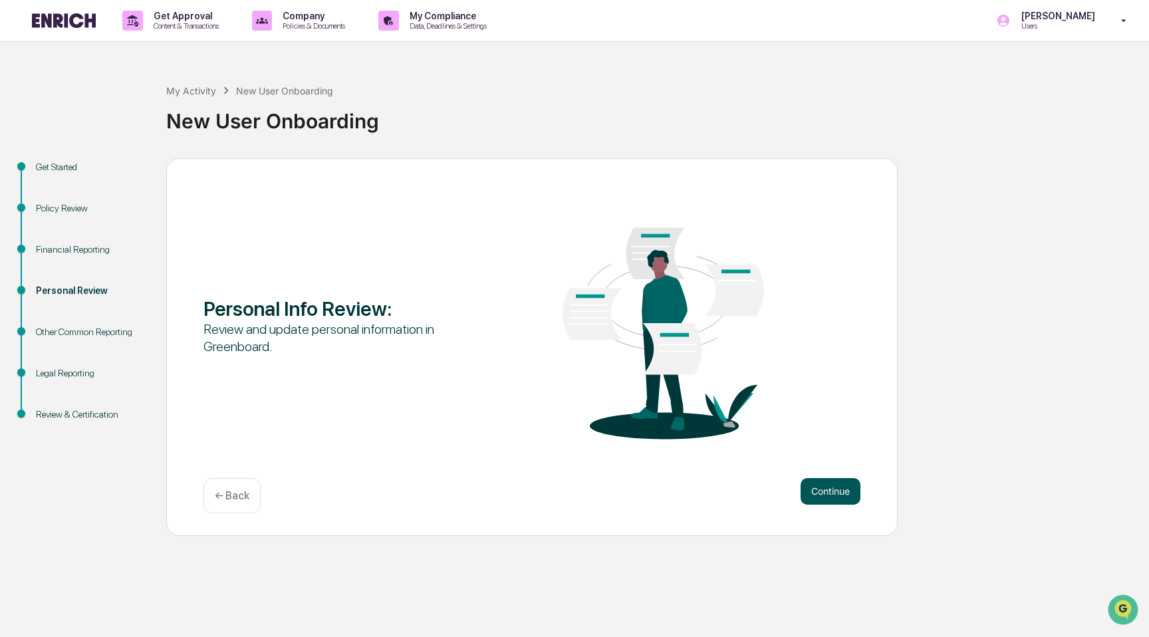
click at [836, 489] on button "Continue" at bounding box center [831, 491] width 60 height 27
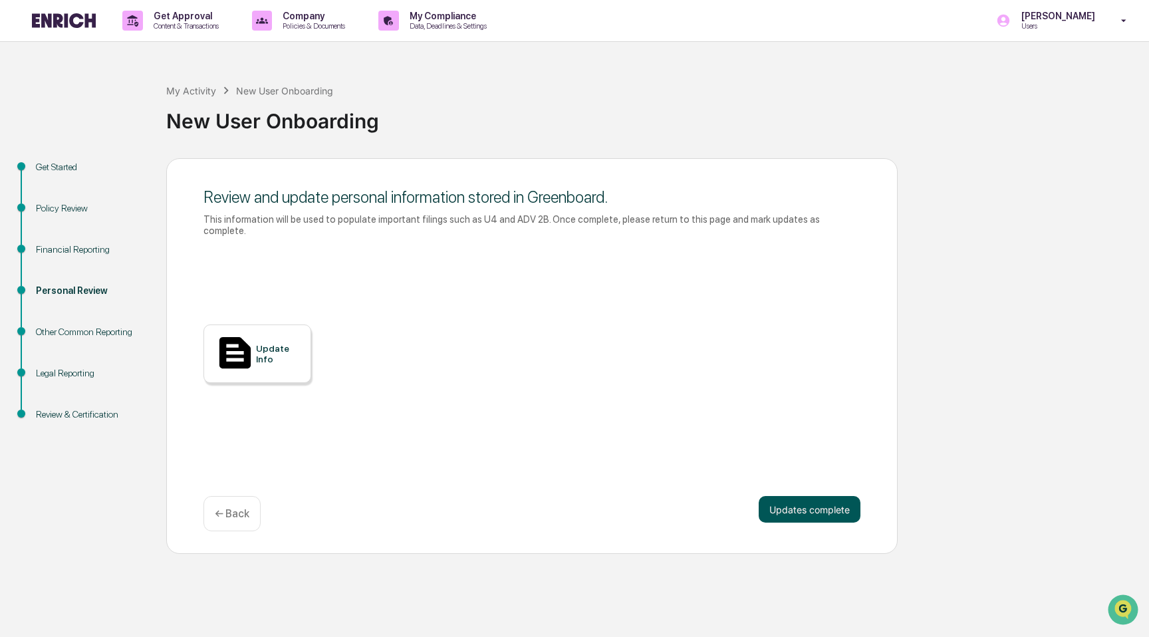
click at [829, 500] on button "Updates complete" at bounding box center [810, 509] width 102 height 27
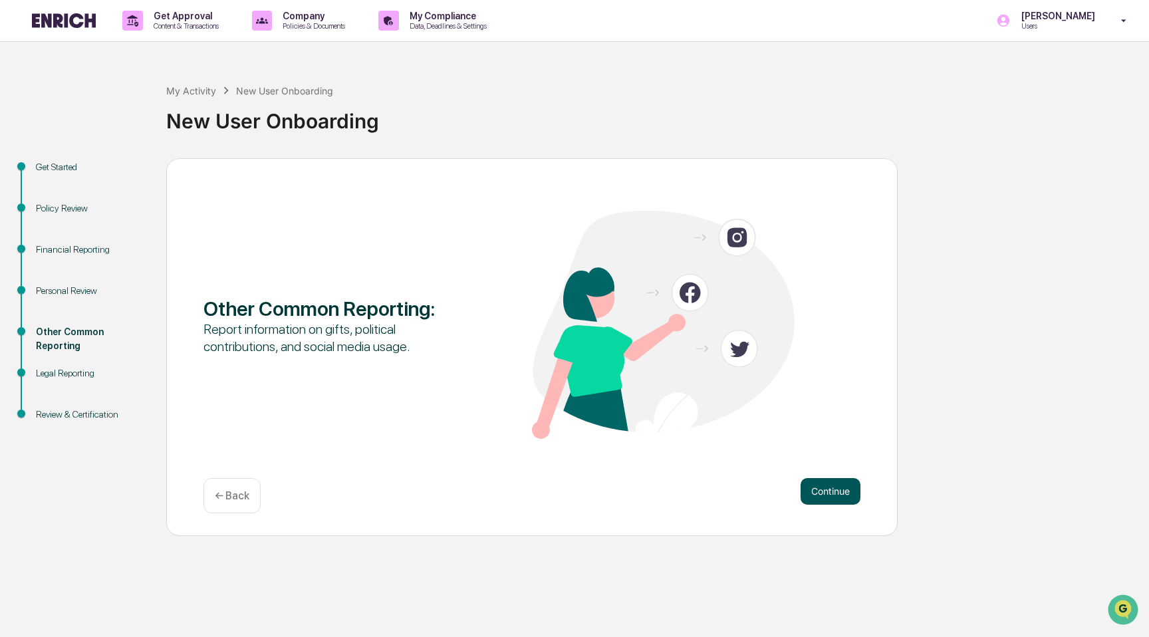
click at [828, 489] on button "Continue" at bounding box center [831, 491] width 60 height 27
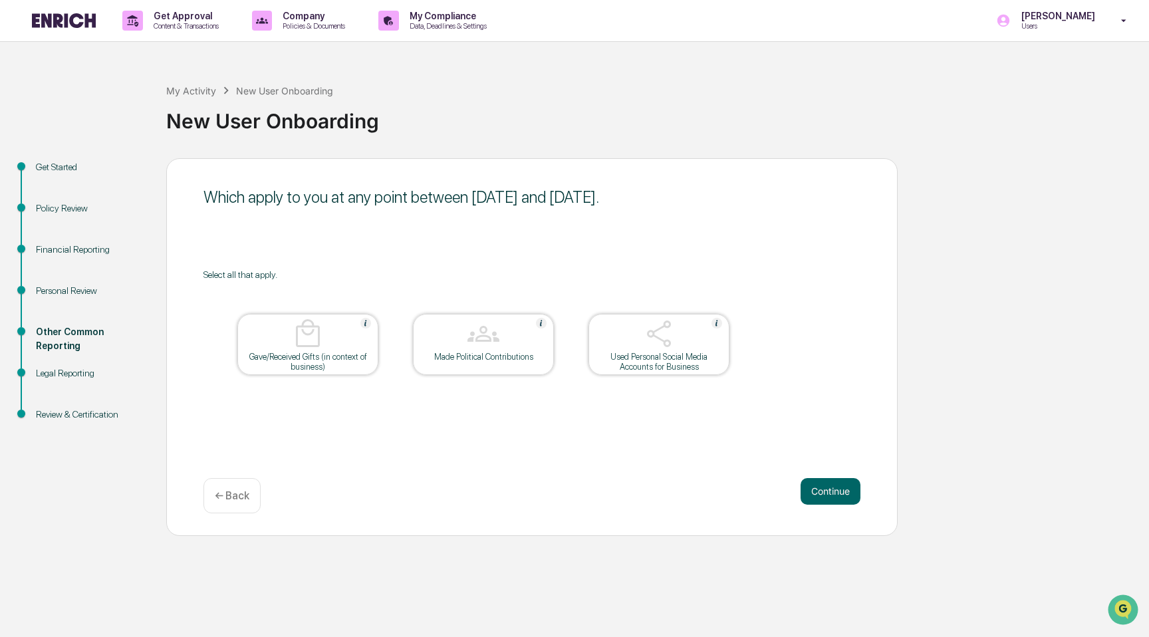
click at [828, 489] on button "Continue" at bounding box center [831, 491] width 60 height 27
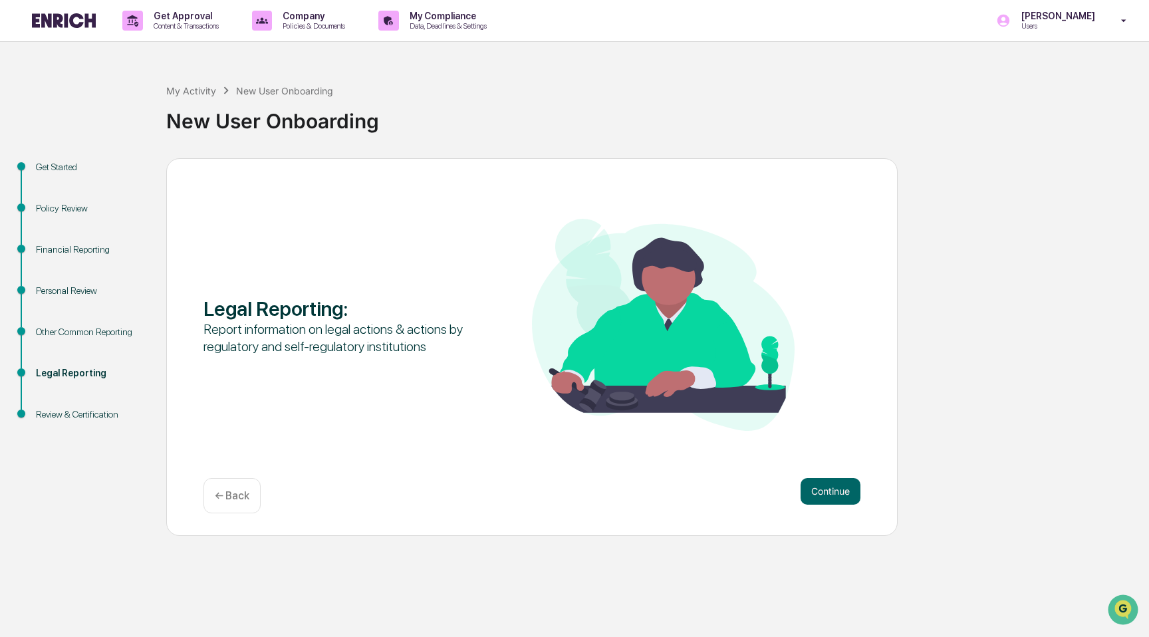
click at [828, 489] on button "Continue" at bounding box center [831, 491] width 60 height 27
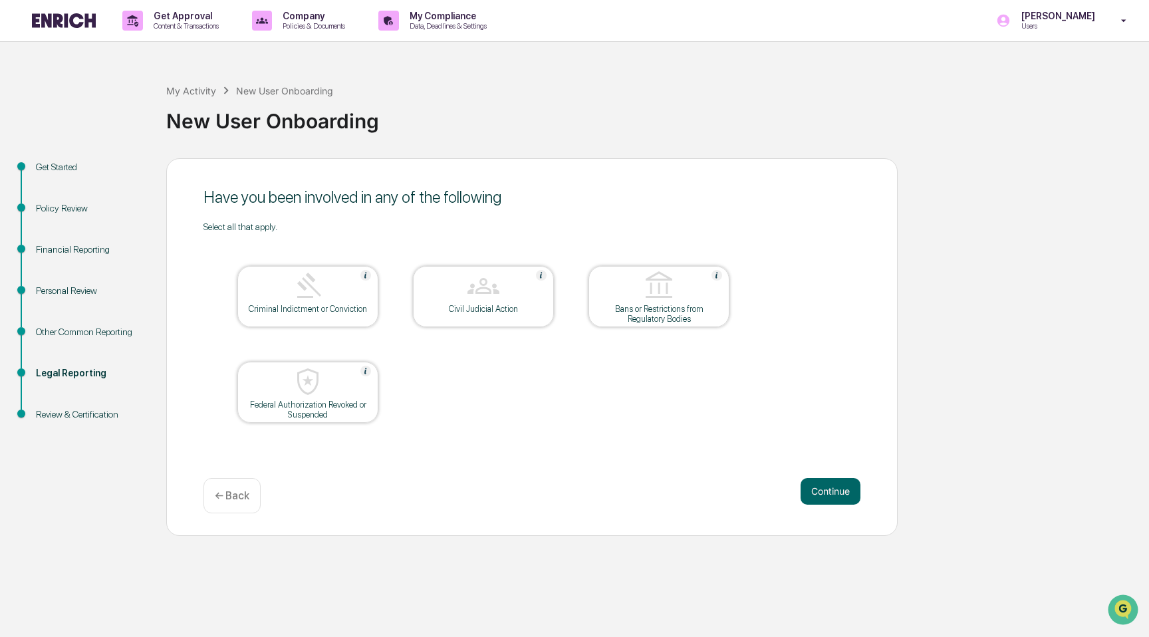
click at [828, 489] on button "Continue" at bounding box center [831, 491] width 60 height 27
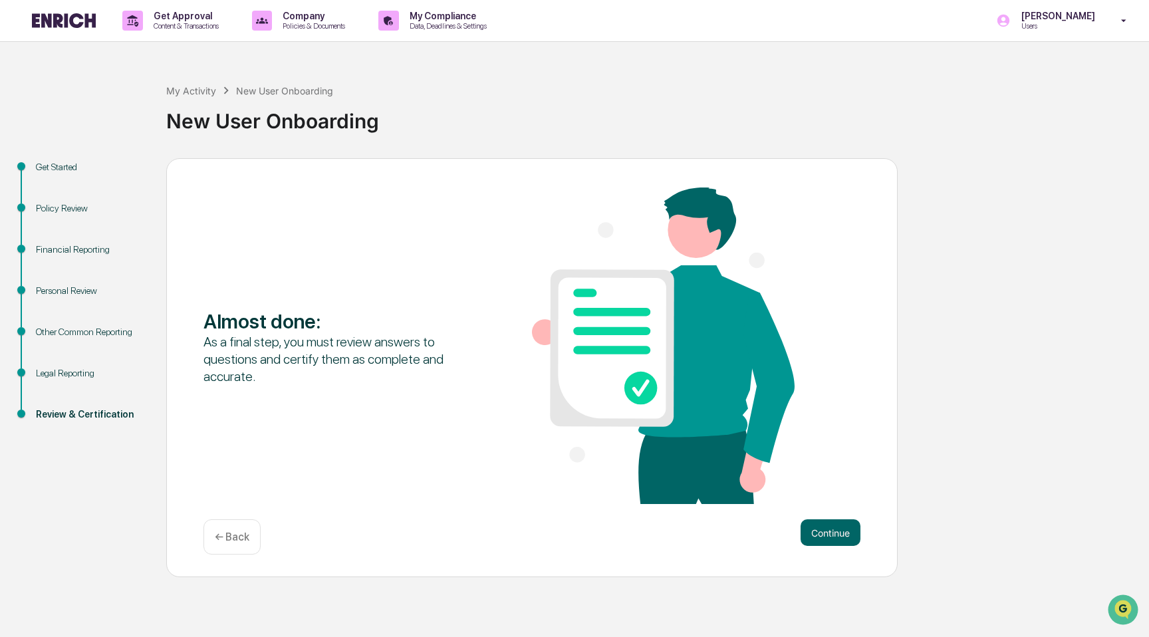
click at [828, 489] on div "Almost done : As a final step, you must review answers to questions and certify…" at bounding box center [531, 346] width 657 height 319
click at [818, 544] on button "Continue" at bounding box center [831, 532] width 60 height 27
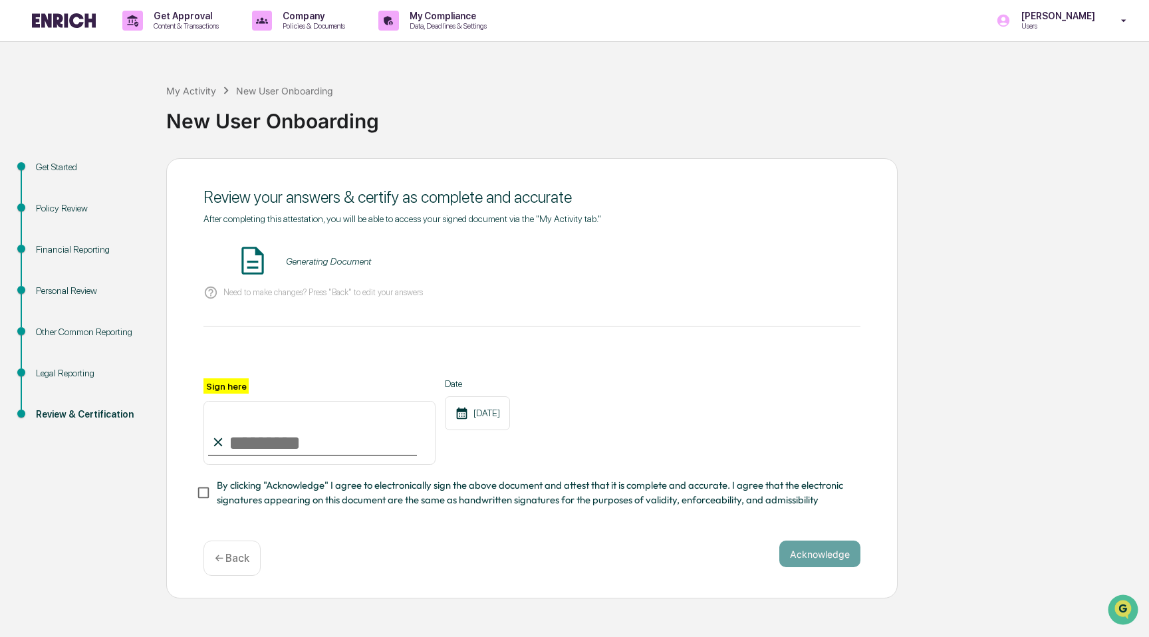
click at [330, 432] on input "Sign here" at bounding box center [319, 433] width 232 height 64
type input "*******"
click at [290, 497] on span "By clicking "Acknowledge" I agree to electronically sign the above document and…" at bounding box center [533, 493] width 633 height 30
click at [828, 547] on button "Acknowledge" at bounding box center [819, 554] width 81 height 27
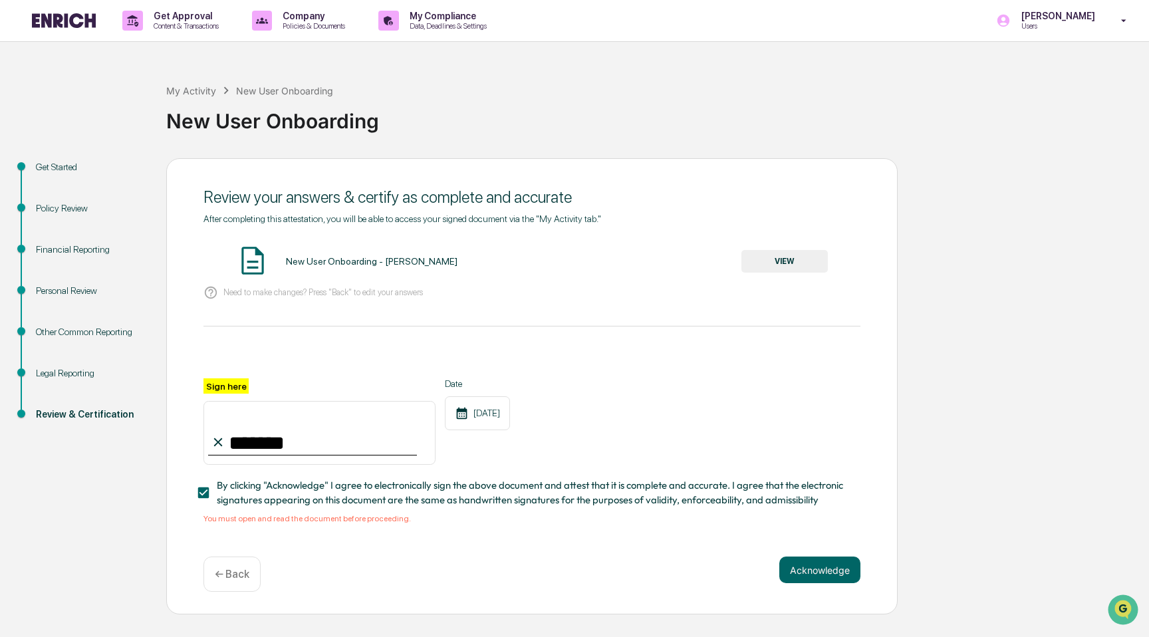
click at [797, 263] on button "VIEW" at bounding box center [784, 261] width 86 height 23
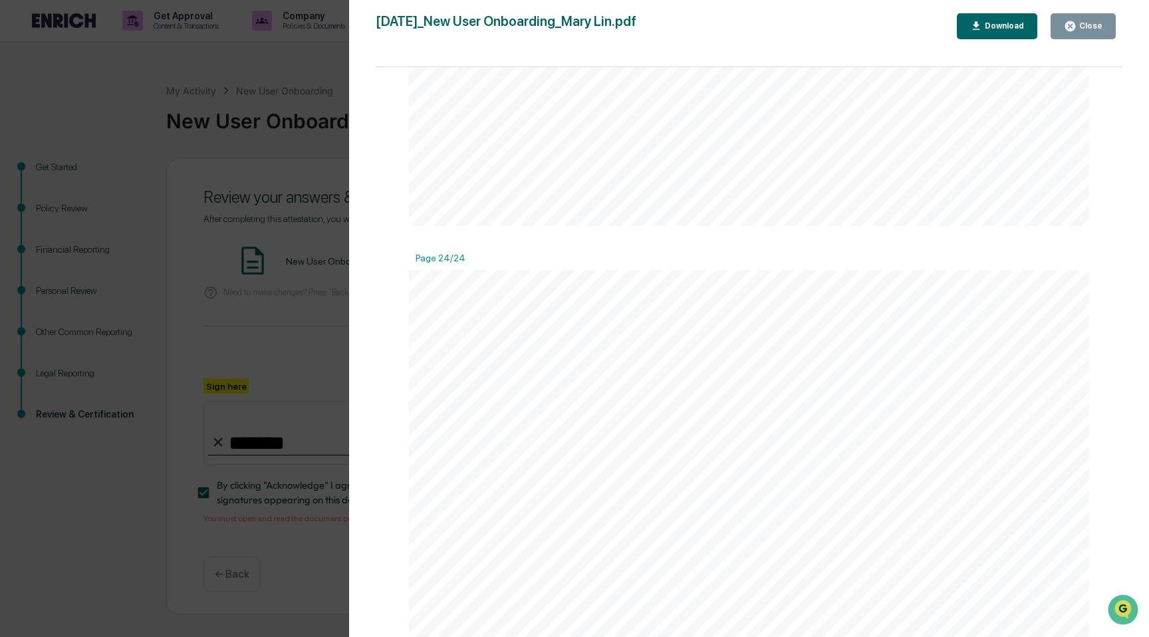
scroll to position [15585, 0]
click at [318, 356] on div "Version History [DATE] 04:05 PM [PERSON_NAME] [DATE]_New User Onboarding_Mary L…" at bounding box center [574, 318] width 1149 height 637
click at [333, 370] on div "Version History [DATE] 04:05 PM [PERSON_NAME] [DATE]_New User Onboarding_Mary L…" at bounding box center [574, 318] width 1149 height 637
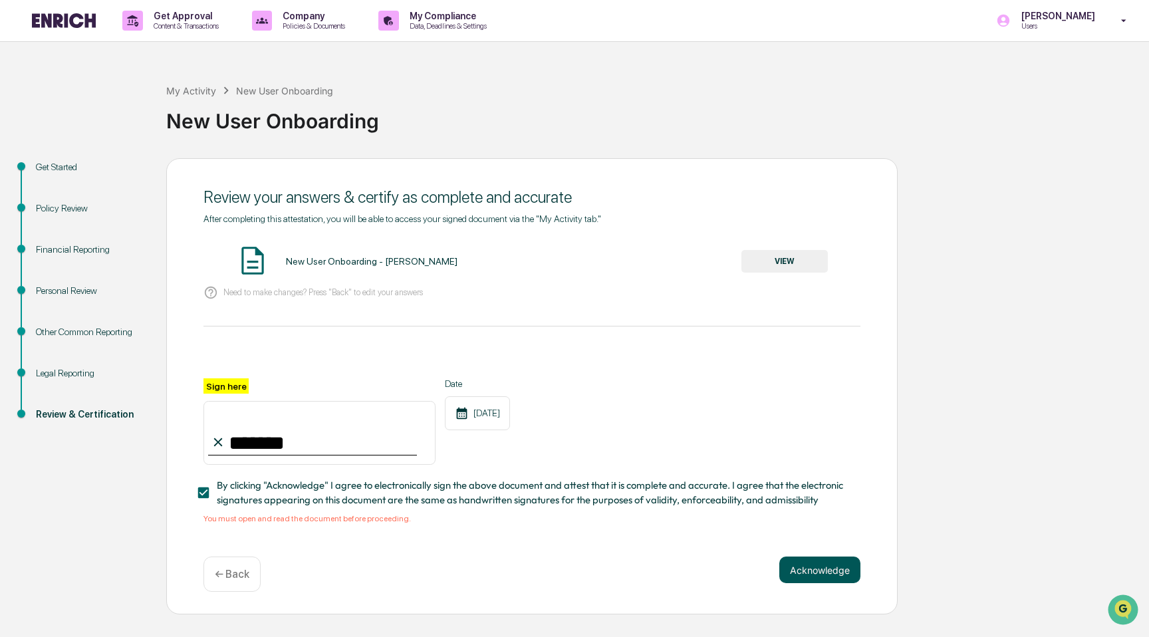
click at [797, 572] on button "Acknowledge" at bounding box center [819, 570] width 81 height 27
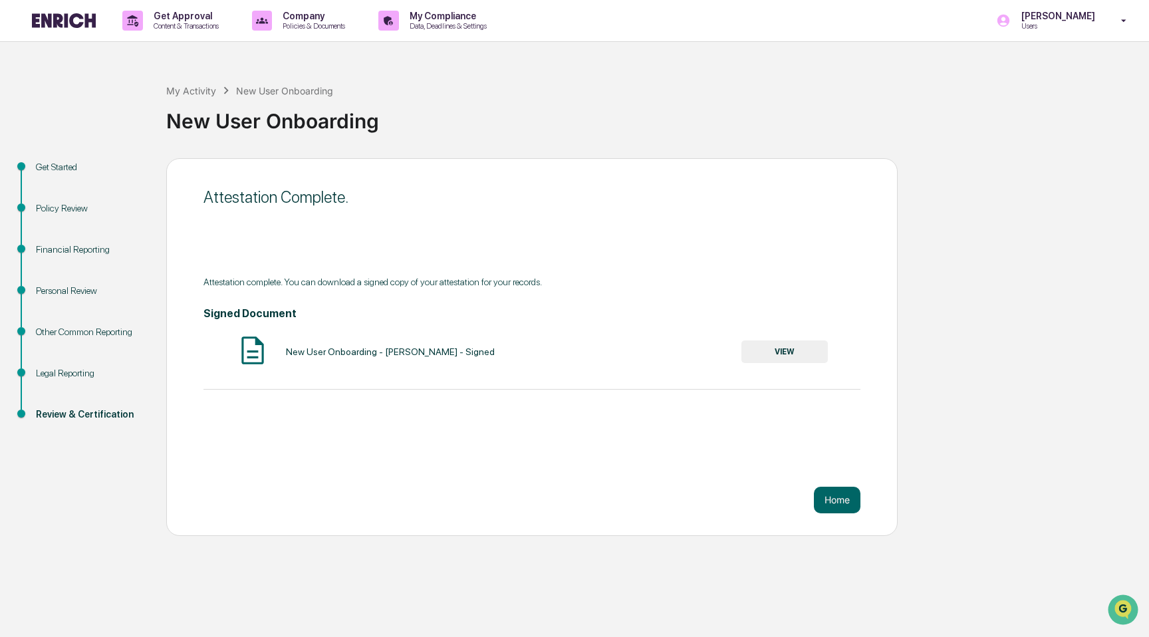
click at [525, 441] on div "Attestation Complete. Attestation complete. You can download a signed copy of y…" at bounding box center [531, 347] width 731 height 378
click at [763, 354] on button "VIEW" at bounding box center [784, 351] width 86 height 23
